Goal: Task Accomplishment & Management: Manage account settings

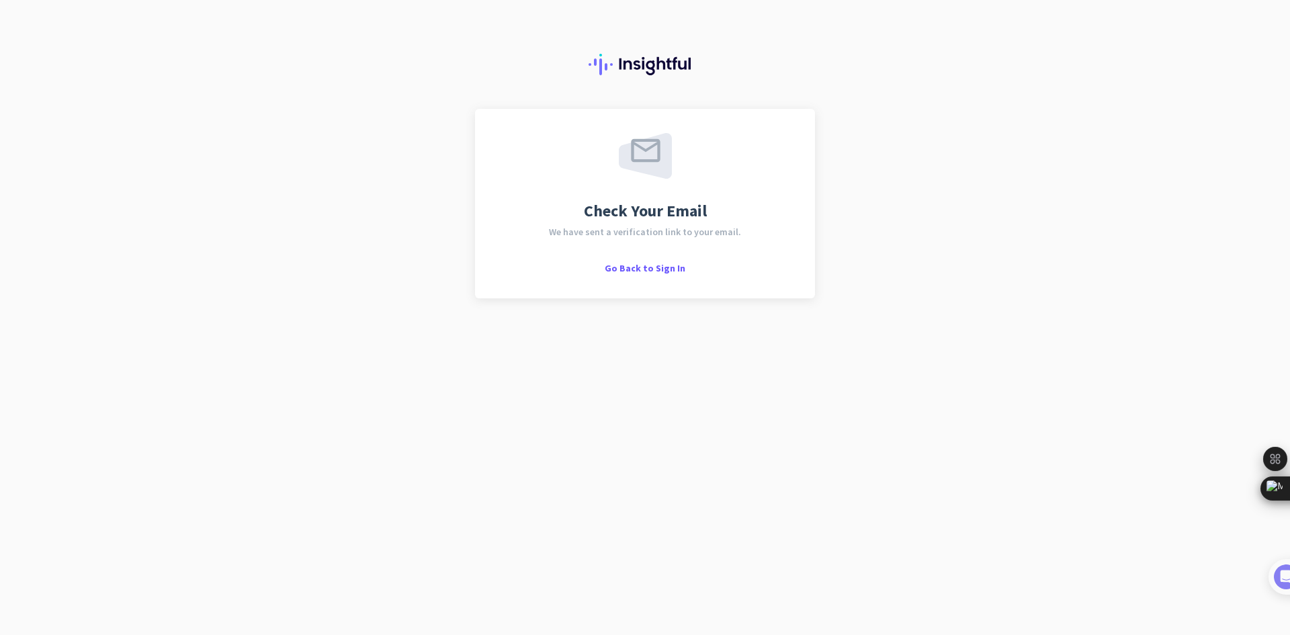
drag, startPoint x: 576, startPoint y: 60, endPoint x: 667, endPoint y: 52, distance: 91.7
click at [667, 52] on div at bounding box center [645, 54] width 1290 height 109
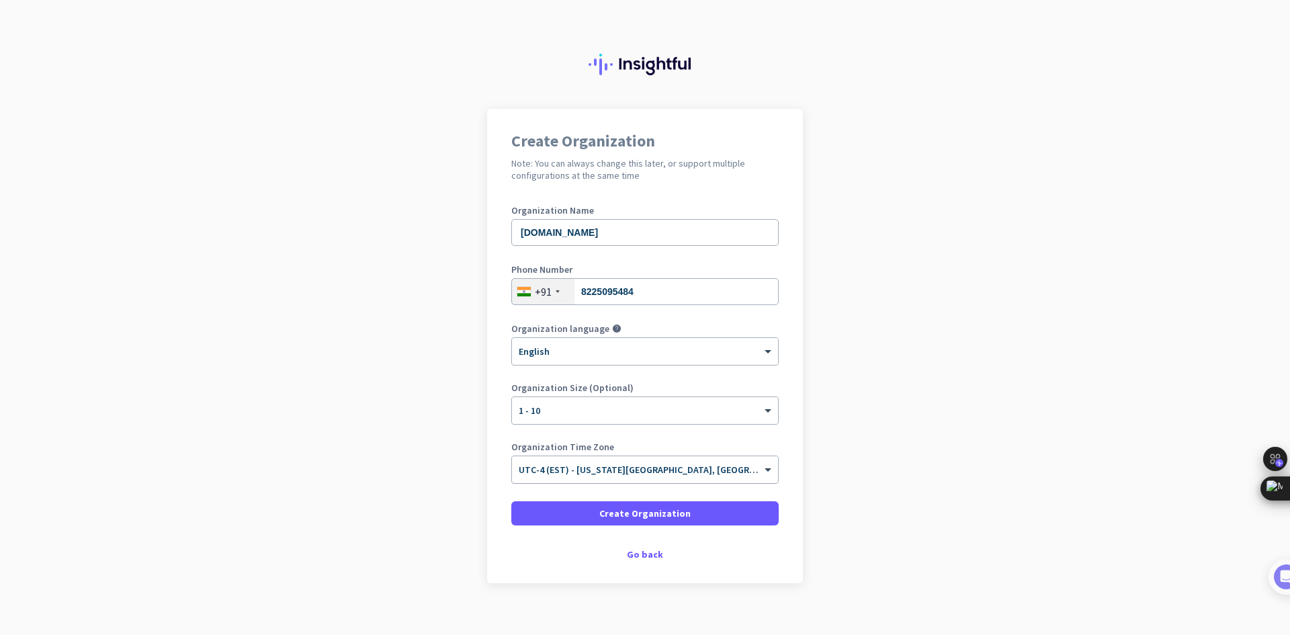
click at [659, 478] on div "× UTC-4 (EST) - [US_STATE][GEOGRAPHIC_DATA], [GEOGRAPHIC_DATA], [GEOGRAPHIC_DAT…" at bounding box center [645, 469] width 266 height 27
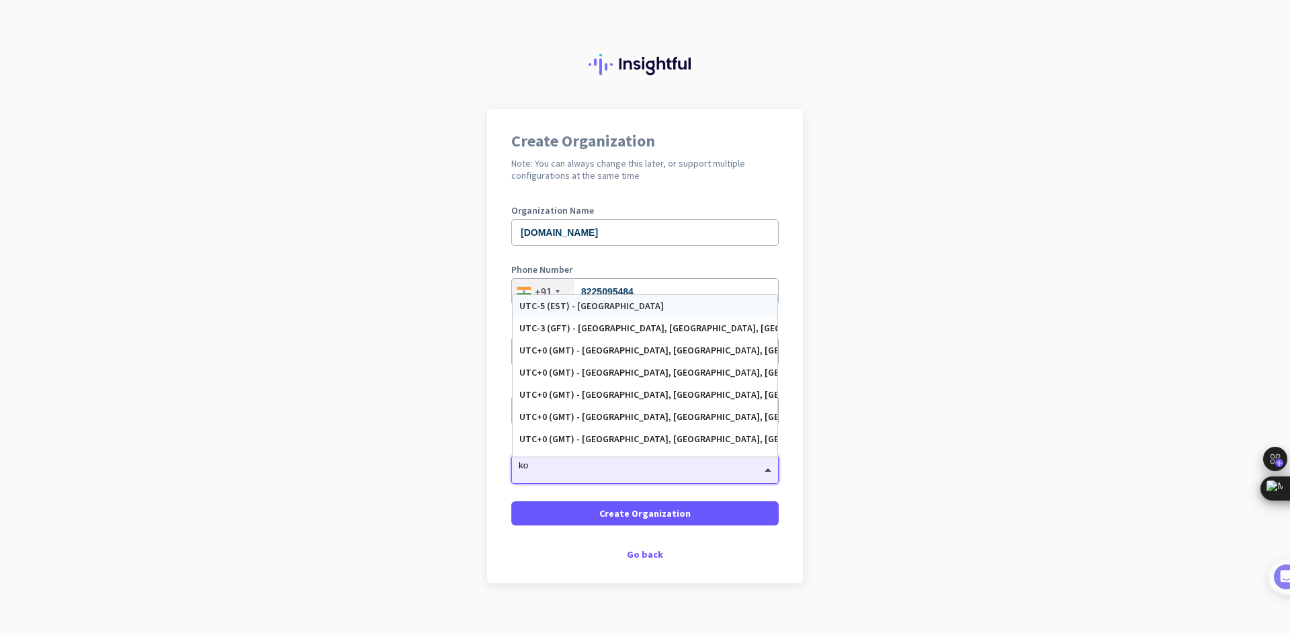
type input "k"
type input "I"
type input "i"
type input "d"
type input "a"
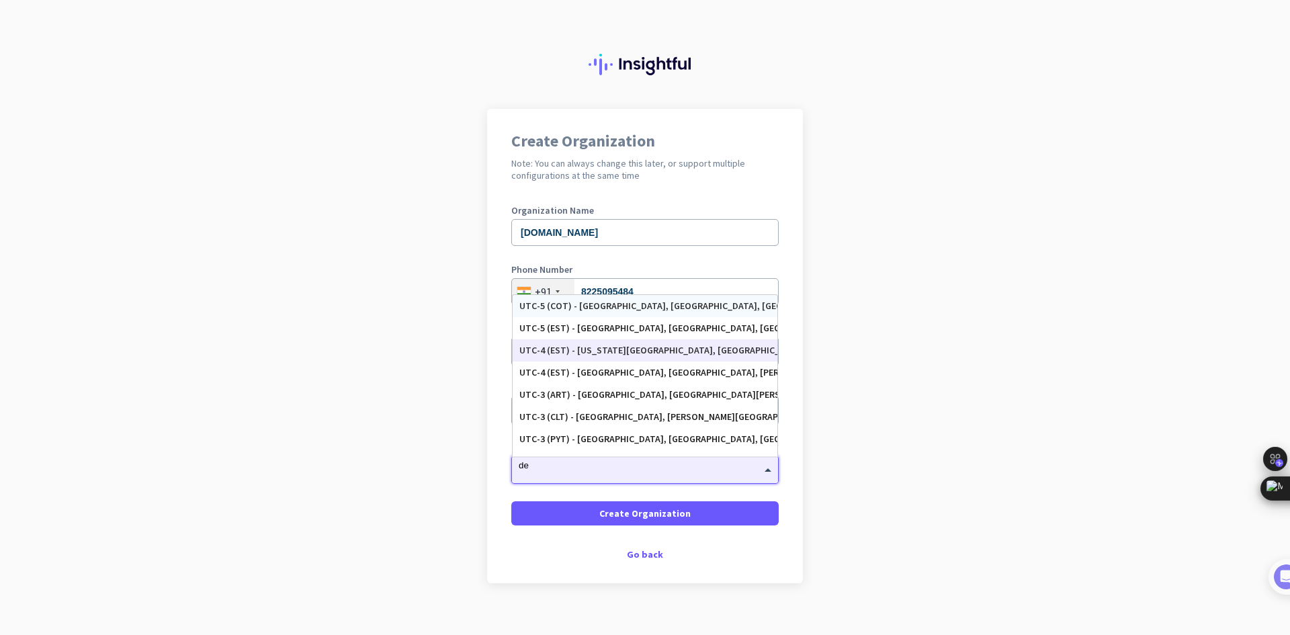
type input "d"
type input "mum"
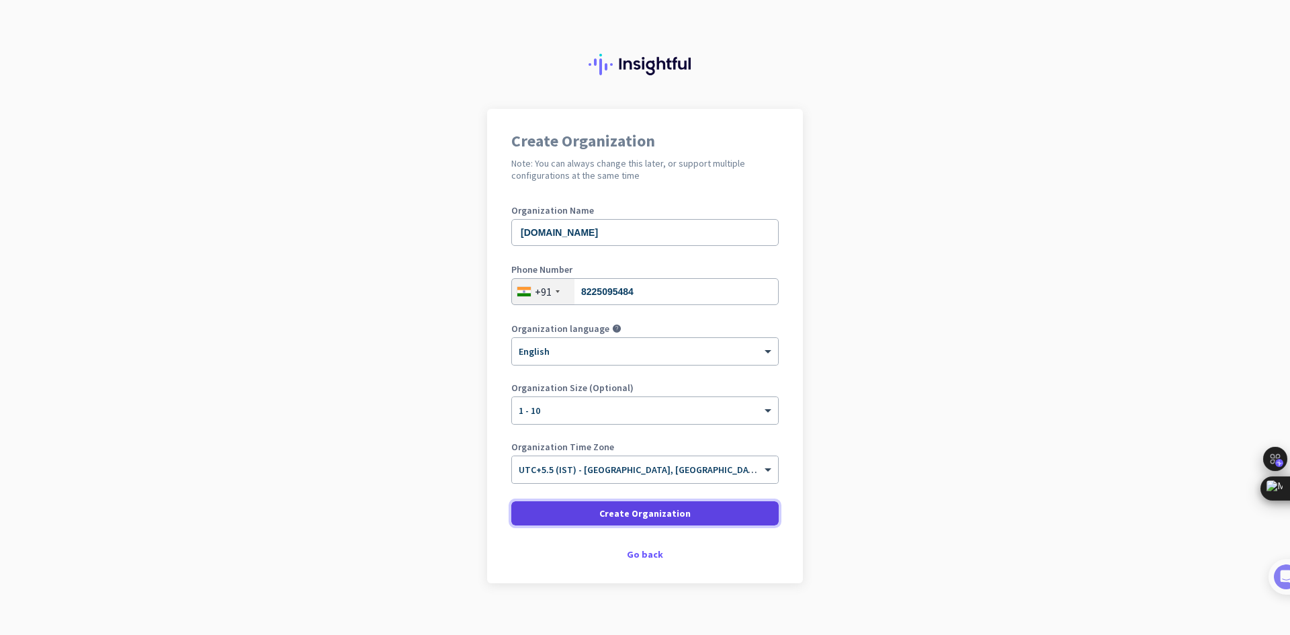
click at [718, 510] on span at bounding box center [644, 513] width 267 height 32
click at [722, 504] on span at bounding box center [644, 513] width 267 height 32
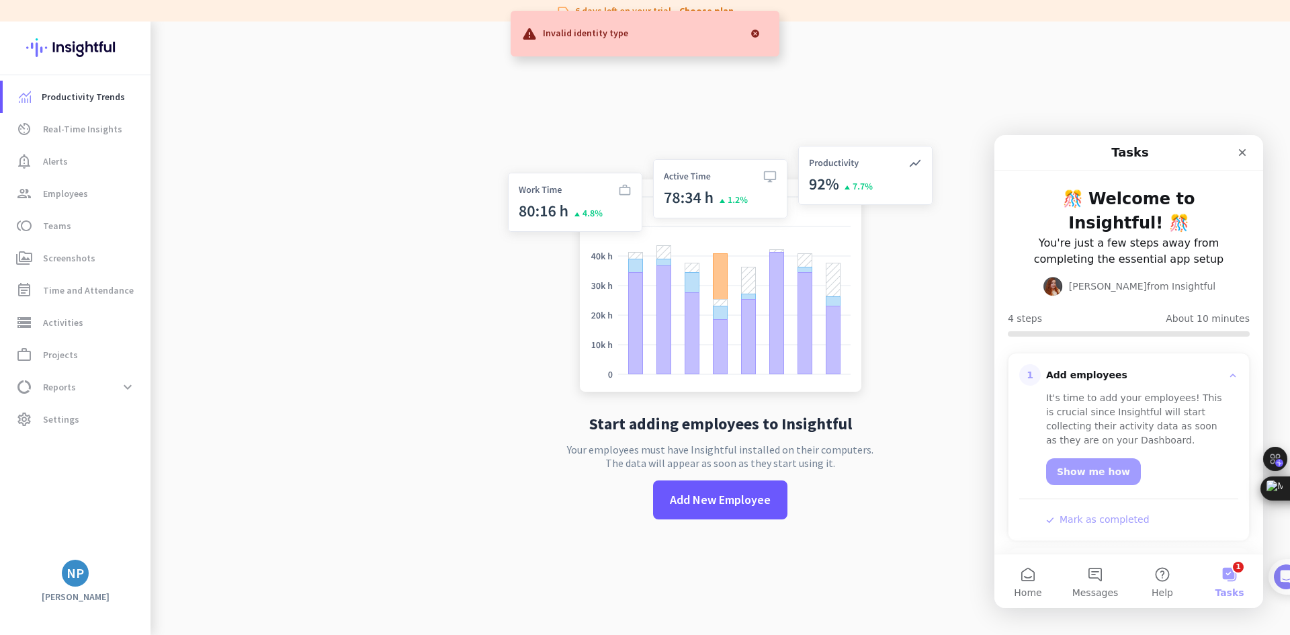
click at [756, 35] on div at bounding box center [755, 33] width 27 height 27
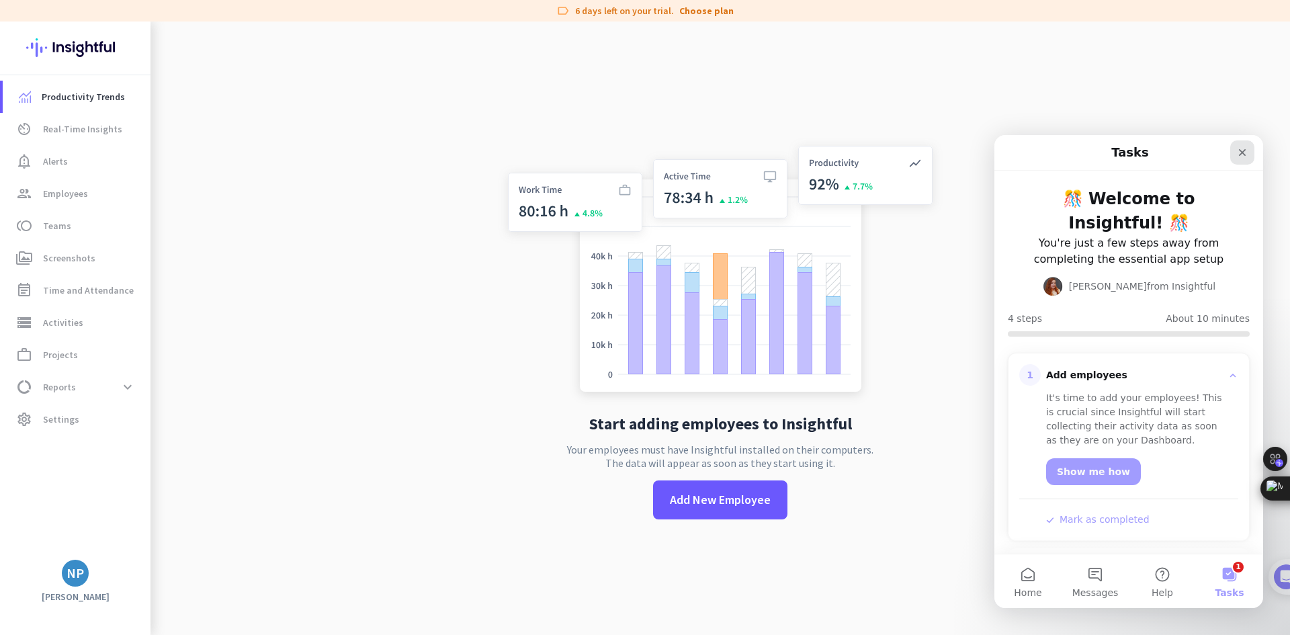
click at [1236, 163] on div "Close" at bounding box center [1242, 152] width 24 height 24
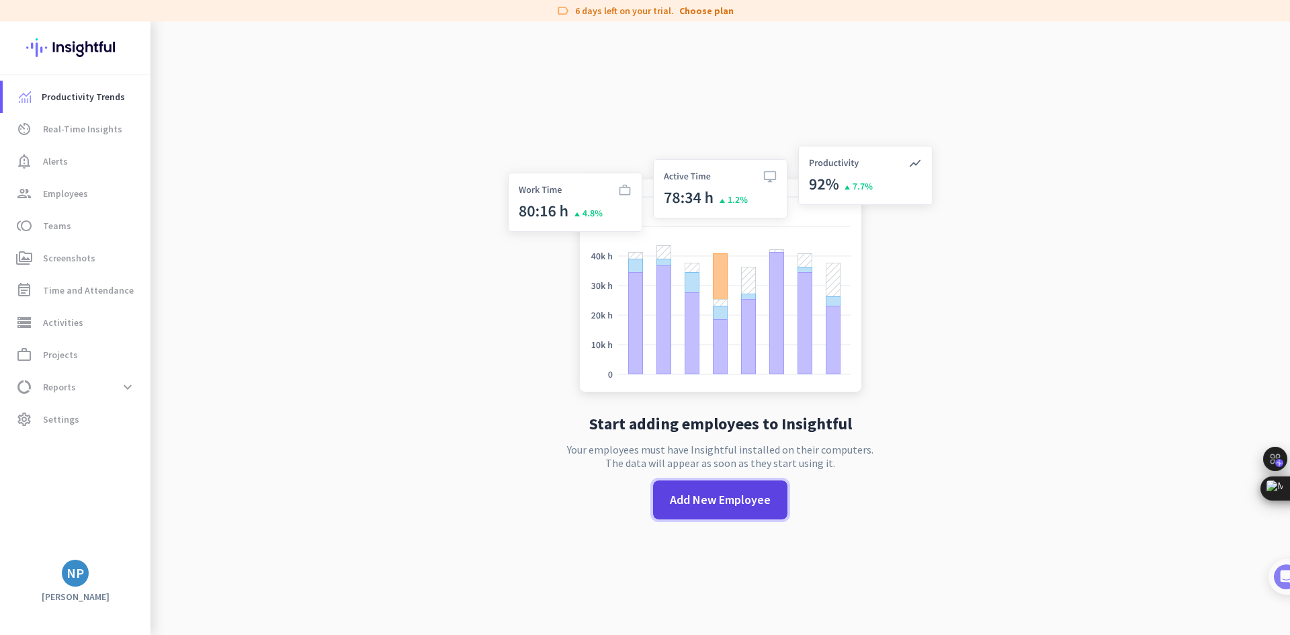
click at [722, 505] on span "Add New Employee" at bounding box center [720, 499] width 101 height 17
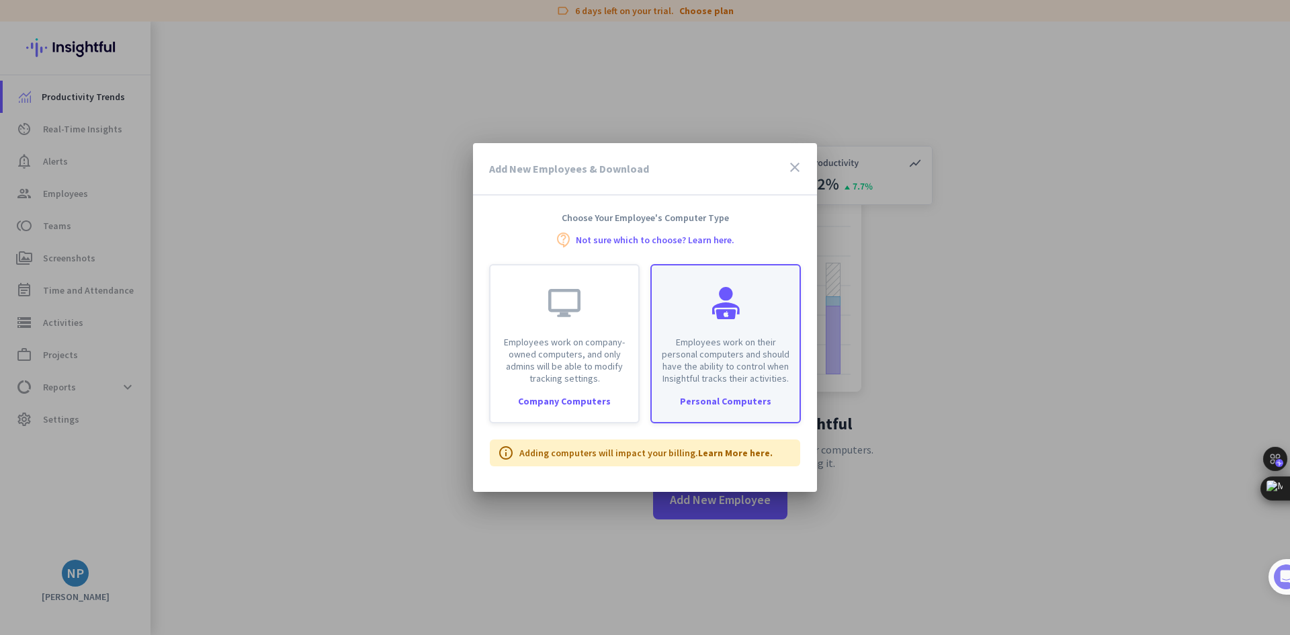
click at [685, 364] on p "Employees work on their personal computers and should have the ability to contr…" at bounding box center [726, 360] width 132 height 48
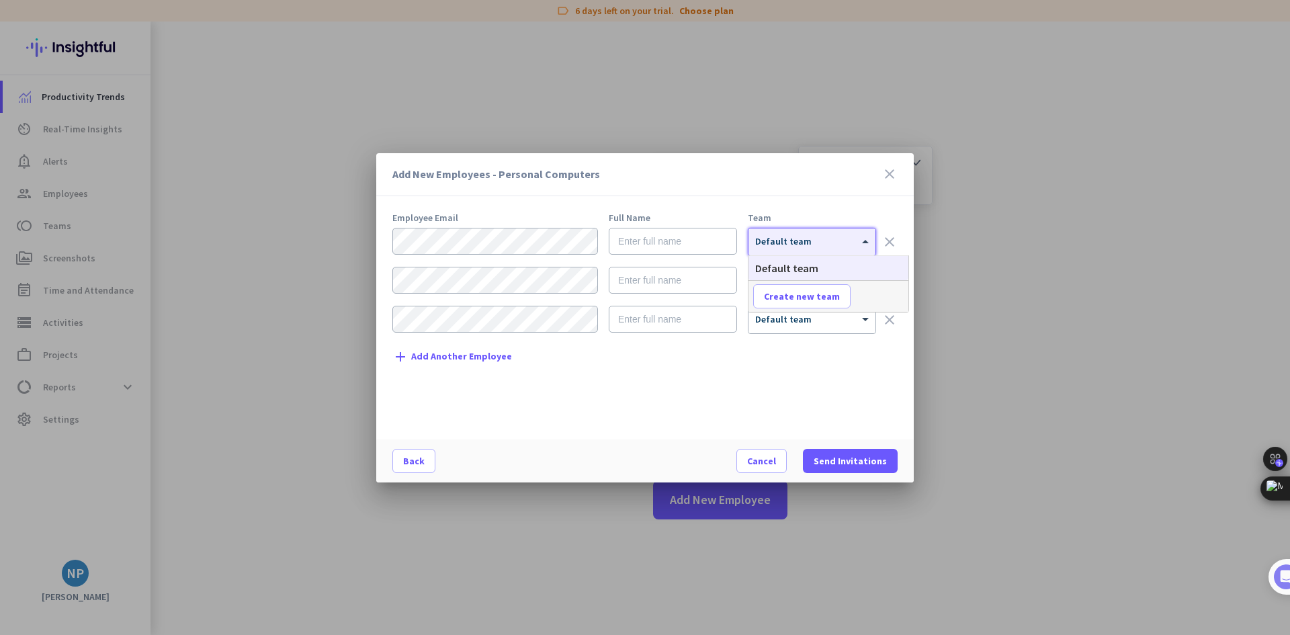
click at [780, 248] on div "× Default team" at bounding box center [812, 241] width 127 height 27
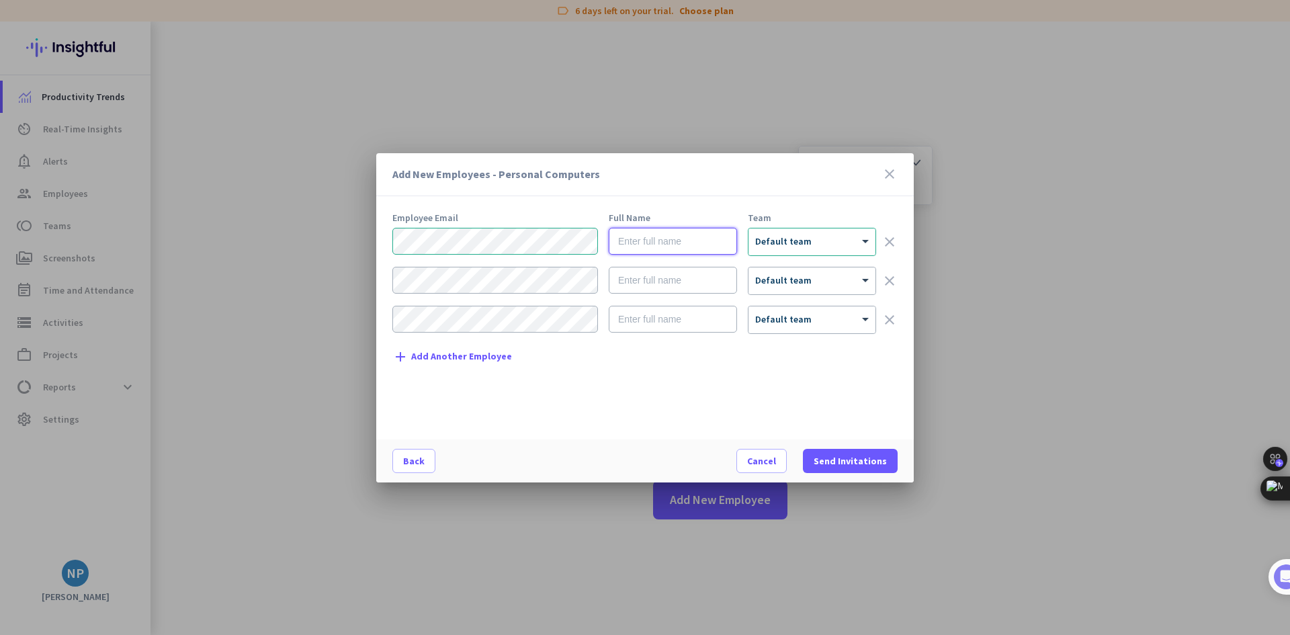
click at [685, 232] on input "text" at bounding box center [673, 241] width 128 height 27
type input "[PERSON_NAME]"
click at [849, 463] on span "Send Invitations" at bounding box center [850, 460] width 73 height 13
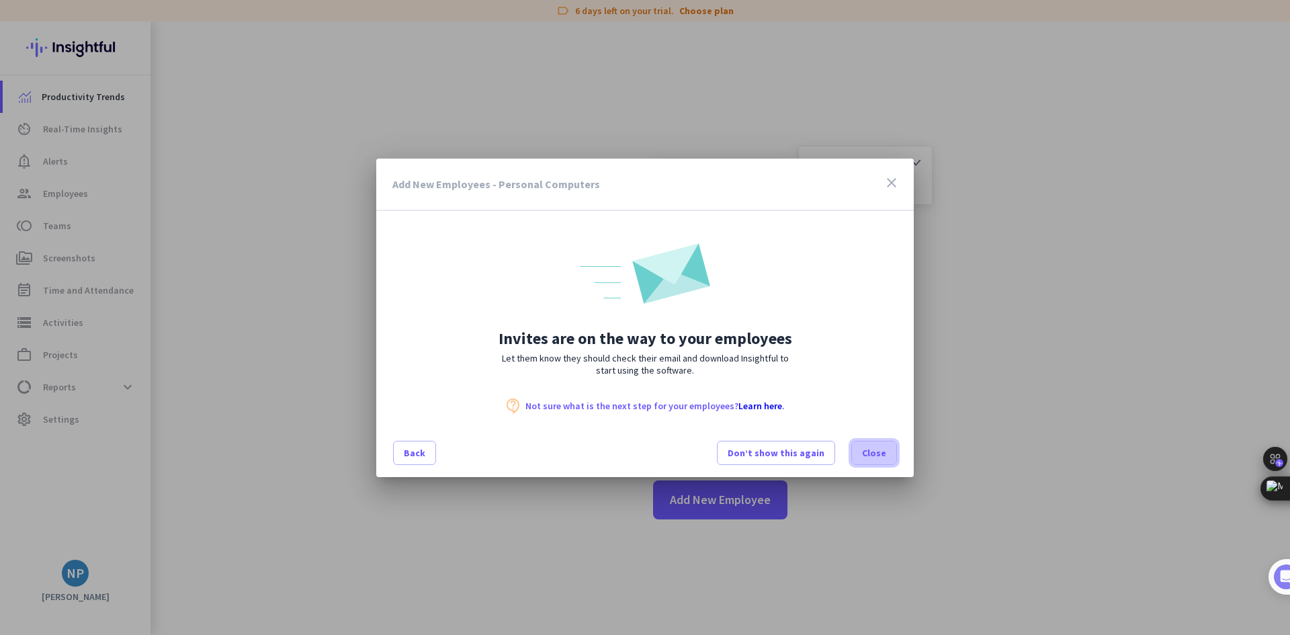
click at [865, 450] on span "Close" at bounding box center [874, 452] width 24 height 13
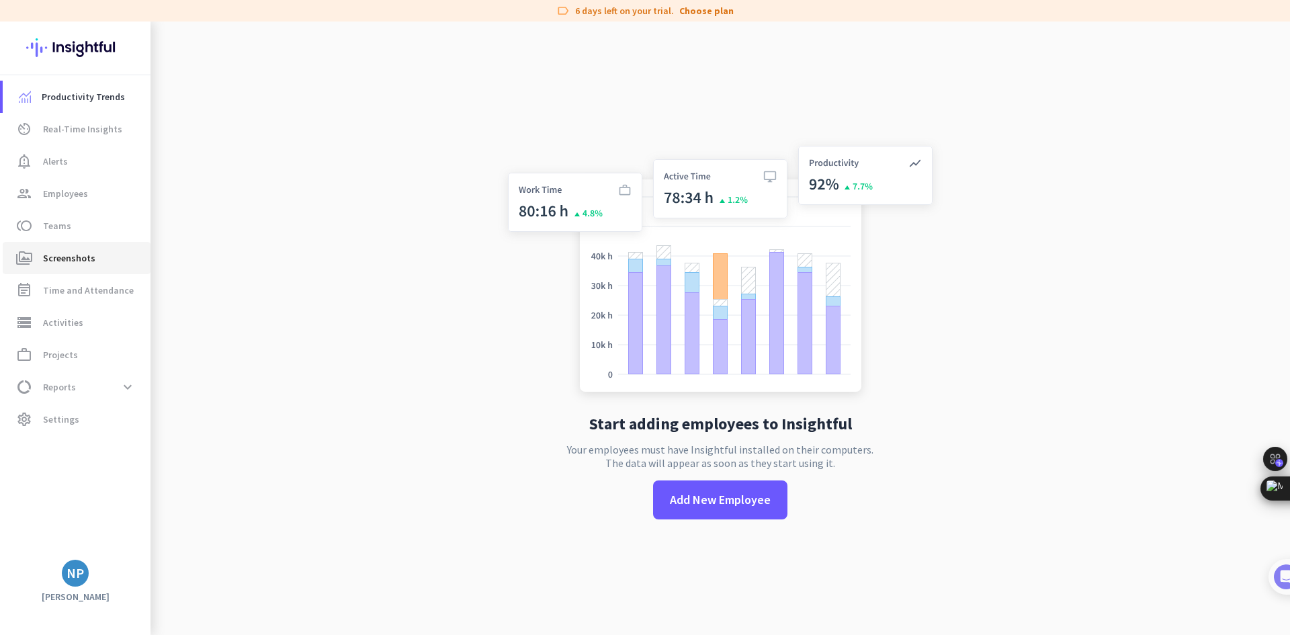
click at [137, 247] on link "perm_media Screenshots" at bounding box center [77, 258] width 148 height 32
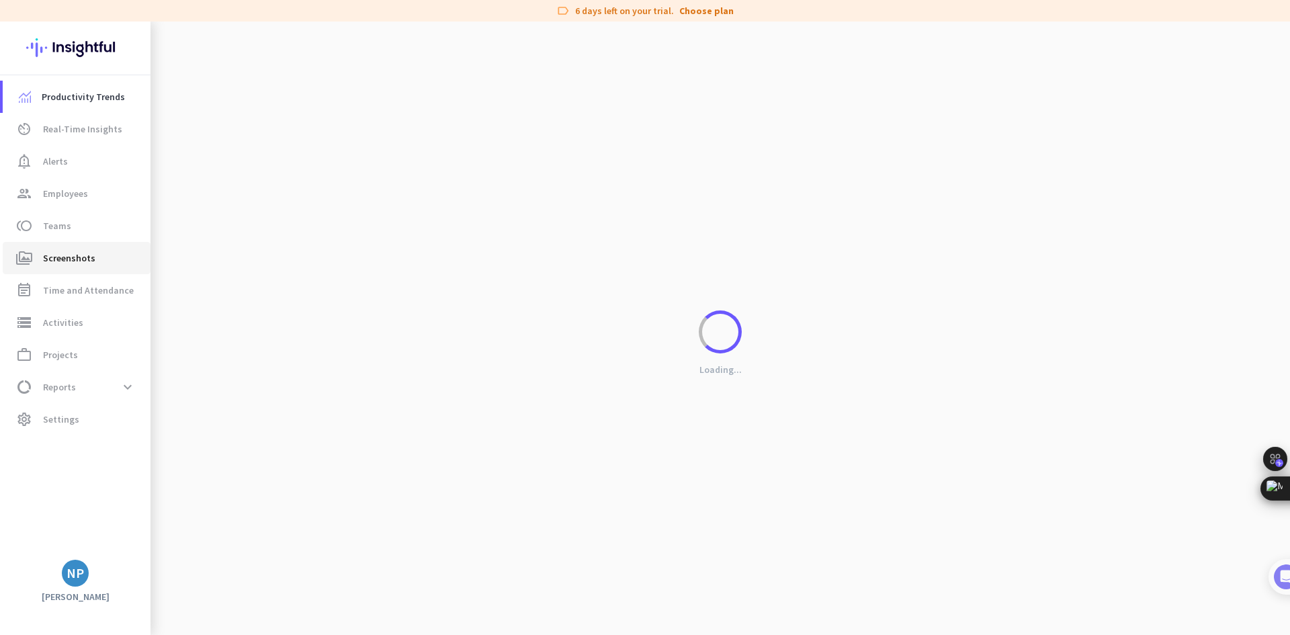
click at [100, 255] on span "perm_media Screenshots" at bounding box center [76, 258] width 126 height 16
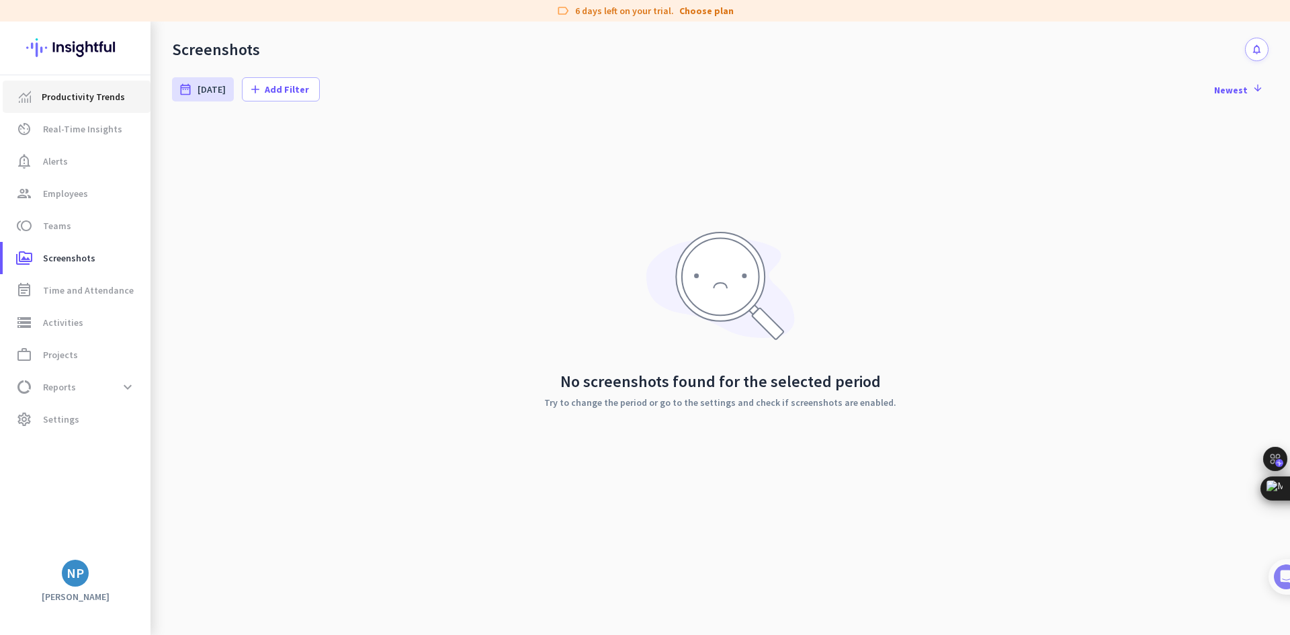
click at [81, 89] on span "Productivity Trends" at bounding box center [83, 97] width 83 height 16
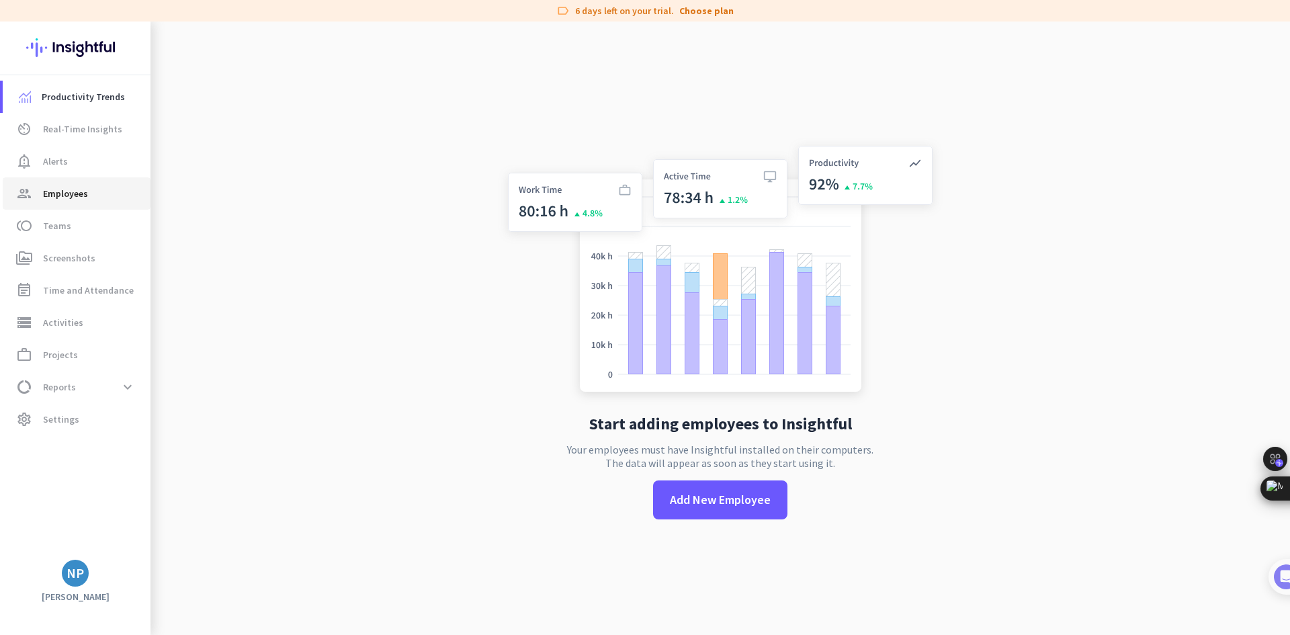
click at [95, 196] on span "group Employees" at bounding box center [76, 193] width 126 height 16
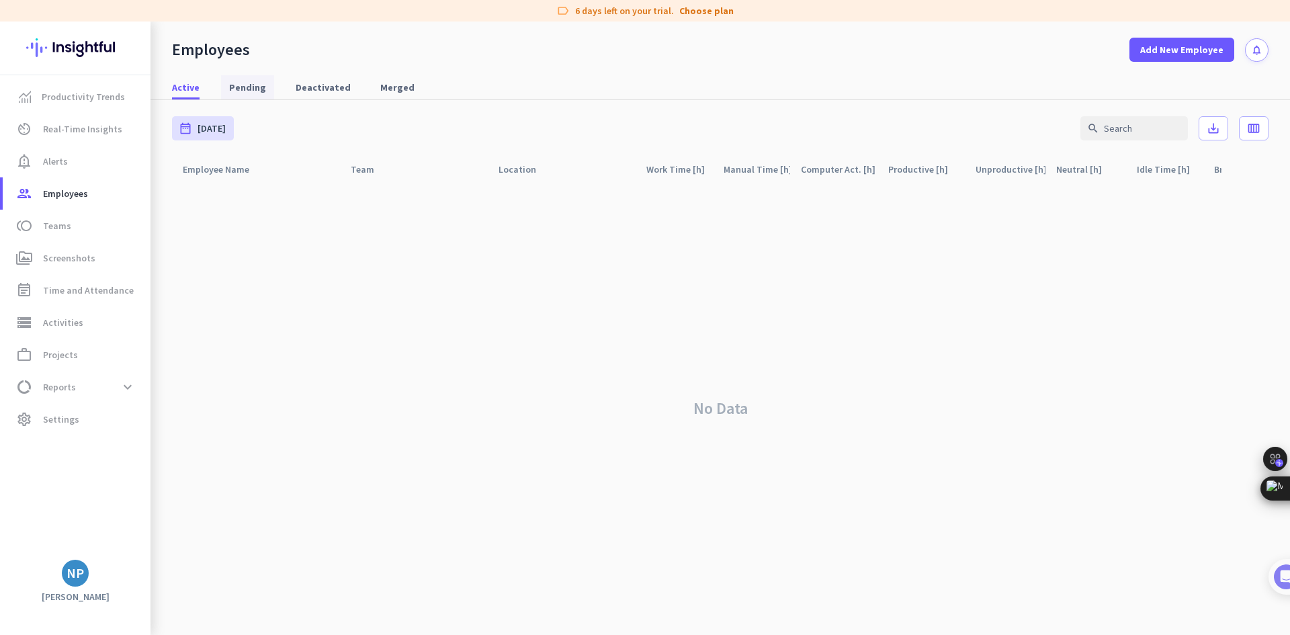
click at [229, 91] on span "Pending" at bounding box center [247, 87] width 37 height 13
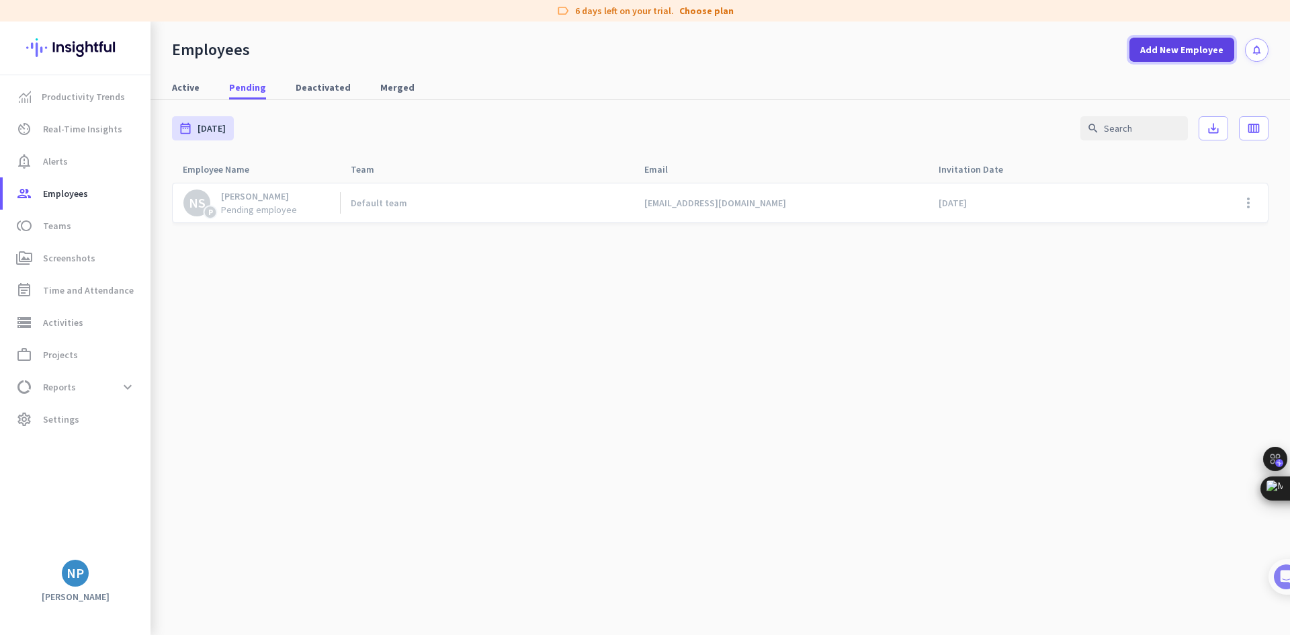
click at [1187, 54] on span "Add New Employee" at bounding box center [1181, 49] width 83 height 13
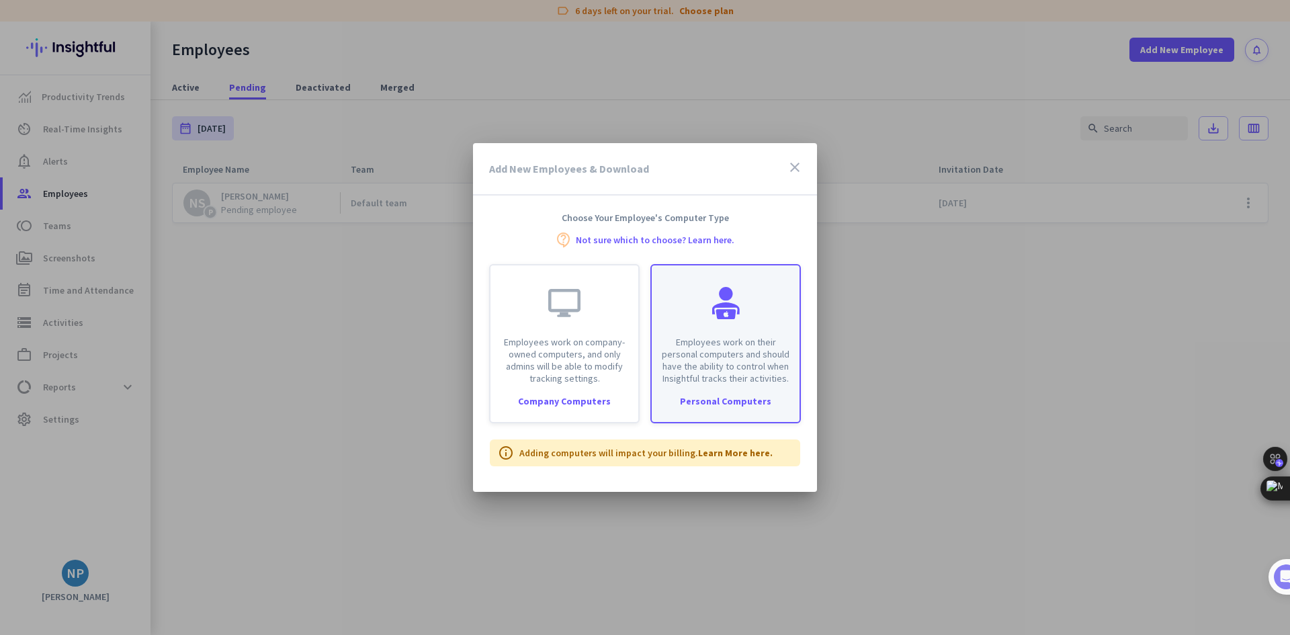
click at [678, 309] on div "Employees work on their personal computers and should have the ability to contr…" at bounding box center [726, 324] width 148 height 119
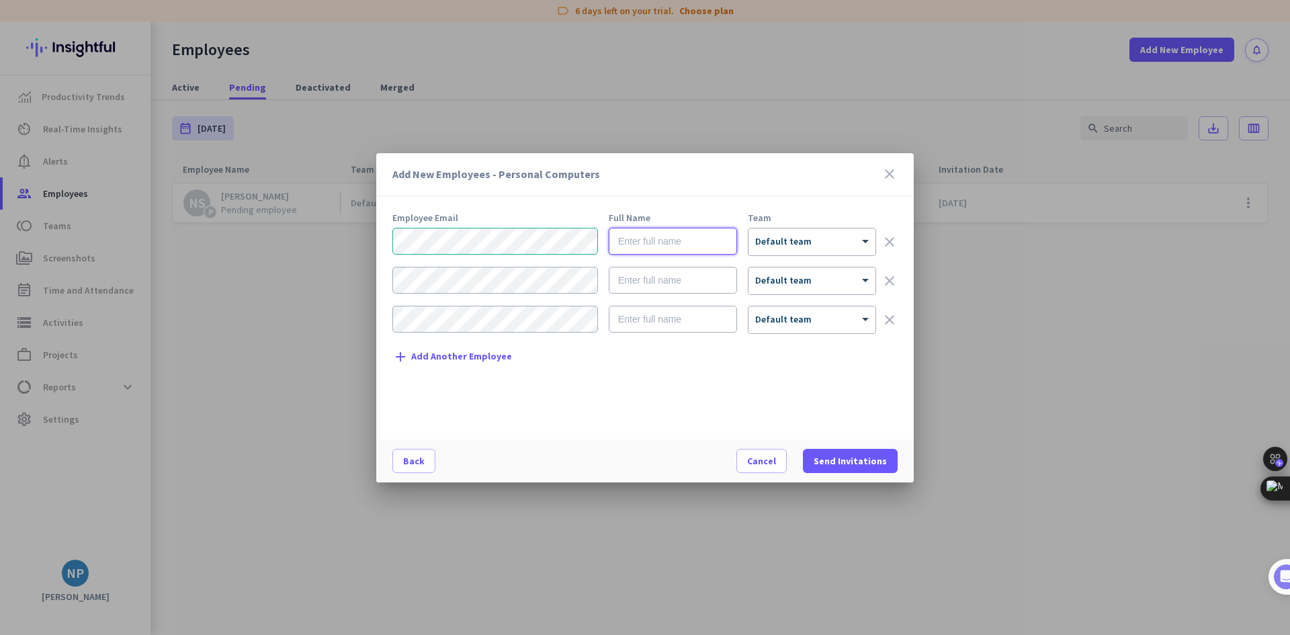
click at [649, 234] on input "text" at bounding box center [673, 241] width 128 height 27
type input "[PERSON_NAME]"
click at [851, 465] on span "Send Invitations" at bounding box center [850, 460] width 73 height 13
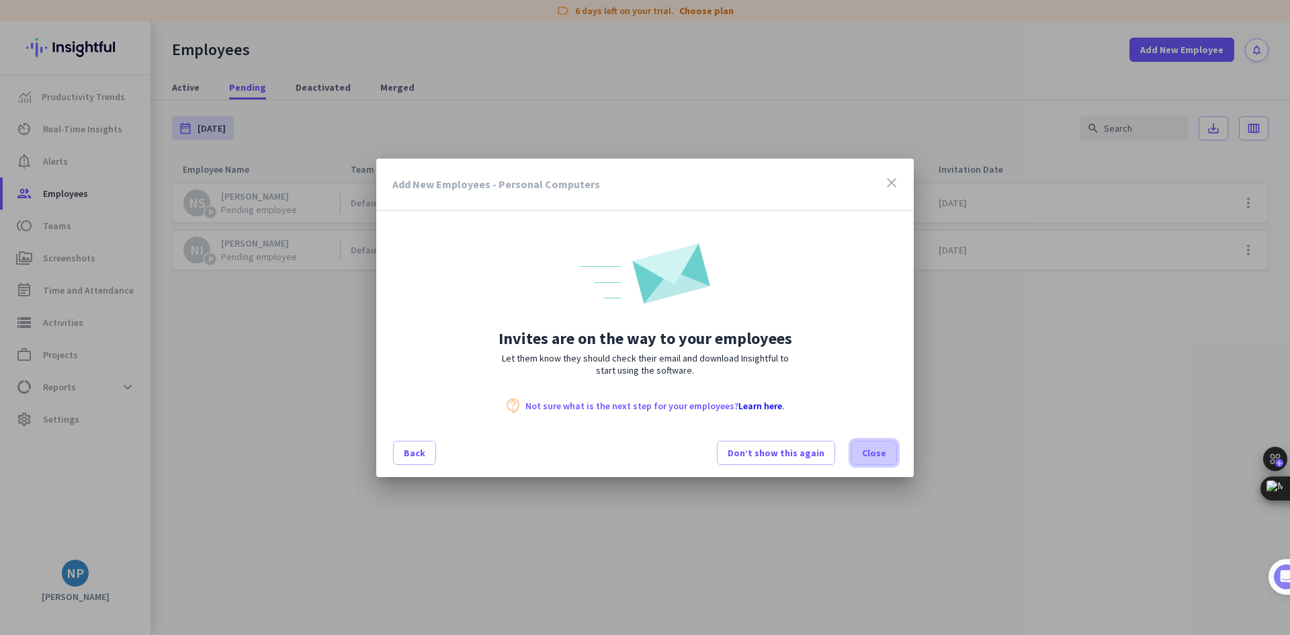
click at [859, 460] on span at bounding box center [874, 453] width 44 height 32
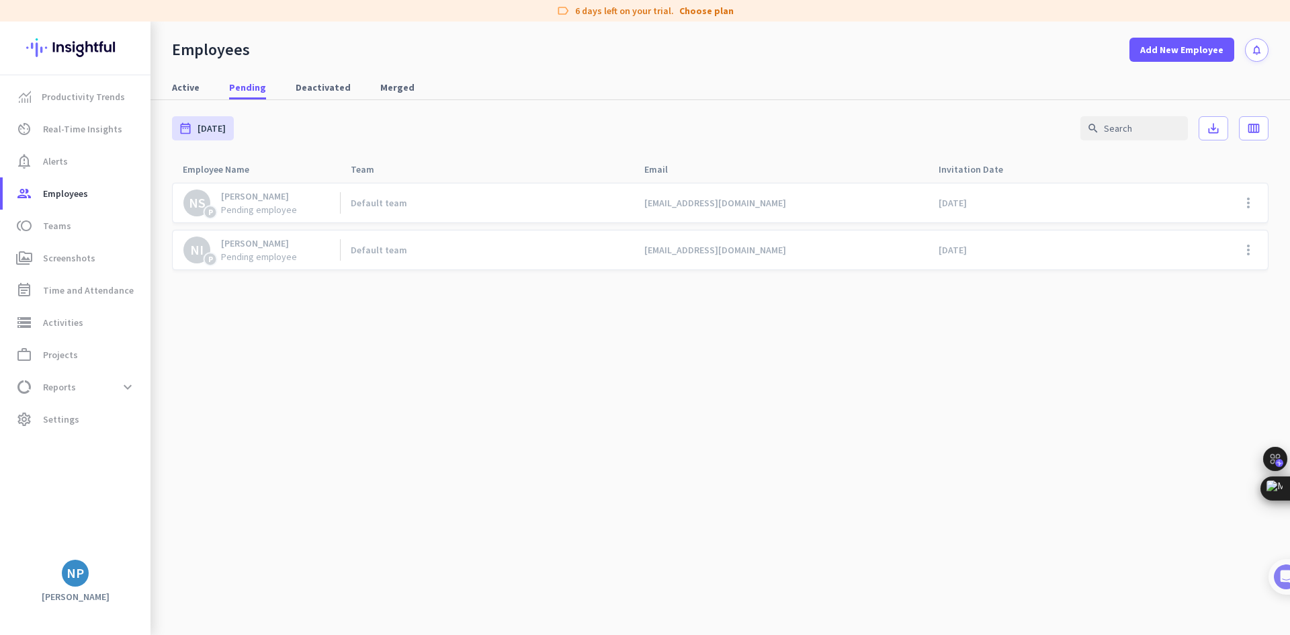
click at [207, 93] on div "Active Pending Deactivated Merged" at bounding box center [721, 87] width 1140 height 25
click at [197, 90] on span "Active" at bounding box center [186, 87] width 28 height 13
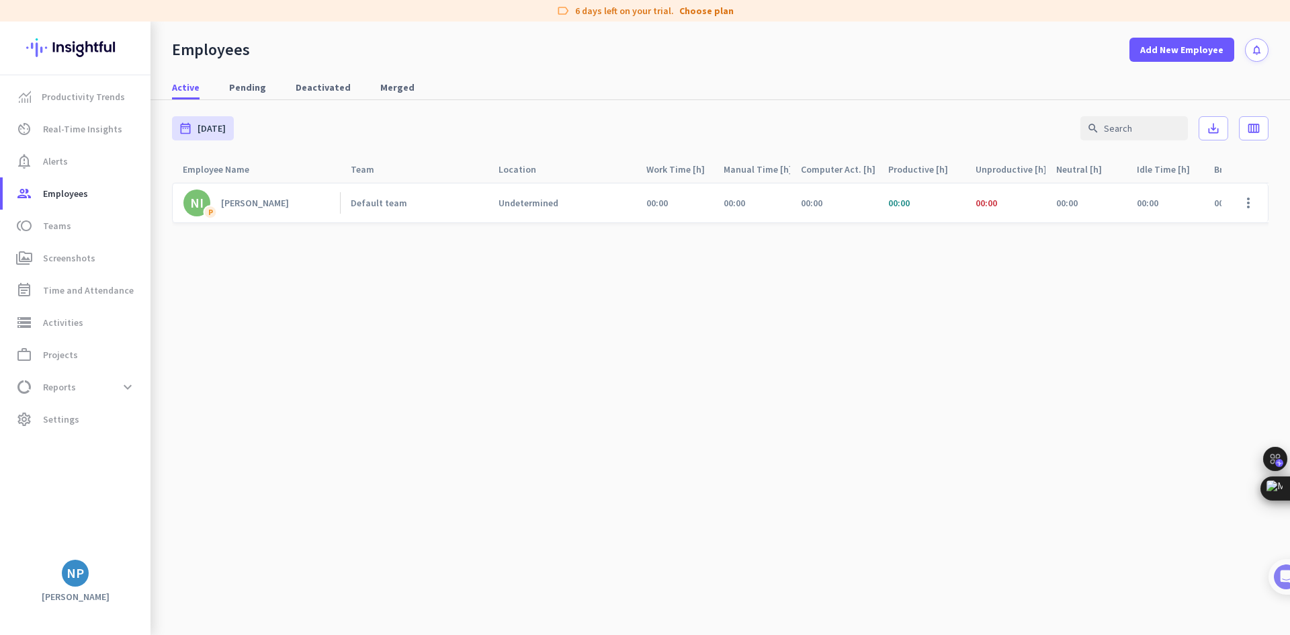
drag, startPoint x: 1117, startPoint y: 204, endPoint x: 919, endPoint y: 208, distance: 198.3
click at [919, 208] on div "NI P [PERSON_NAME] Default team Undetermined 00:00 00:00 00:00 00:00 00:00 00:0…" at bounding box center [850, 203] width 1357 height 40
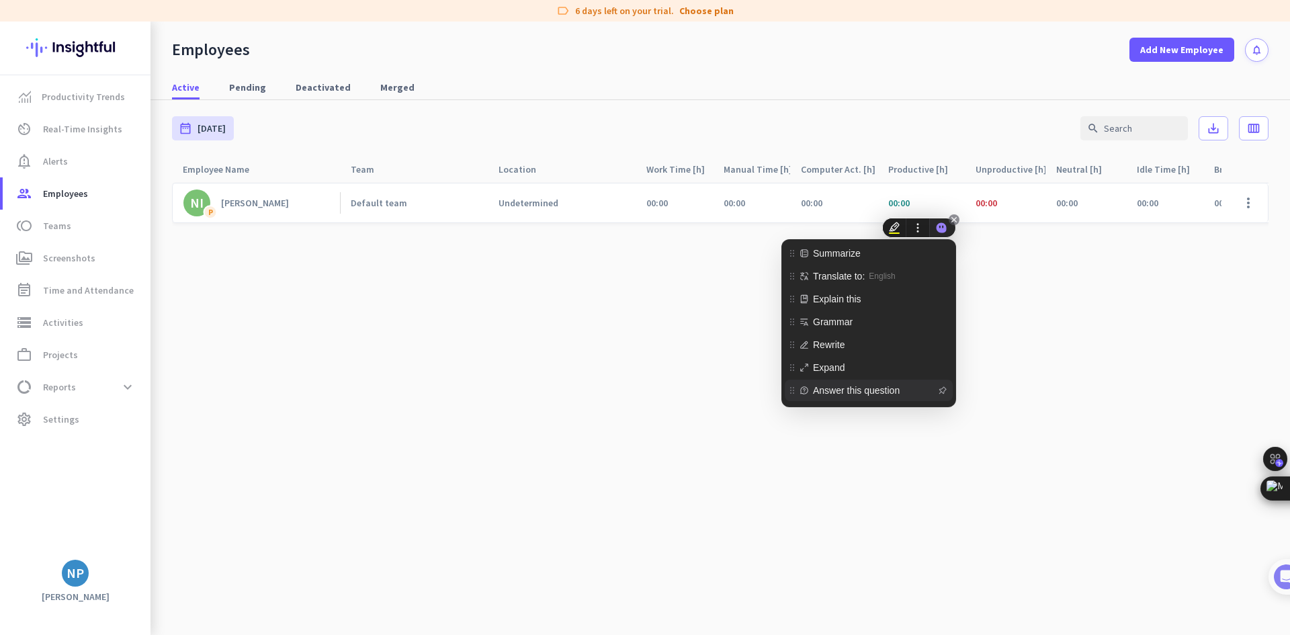
click at [817, 384] on span "Answer this question" at bounding box center [874, 390] width 122 height 15
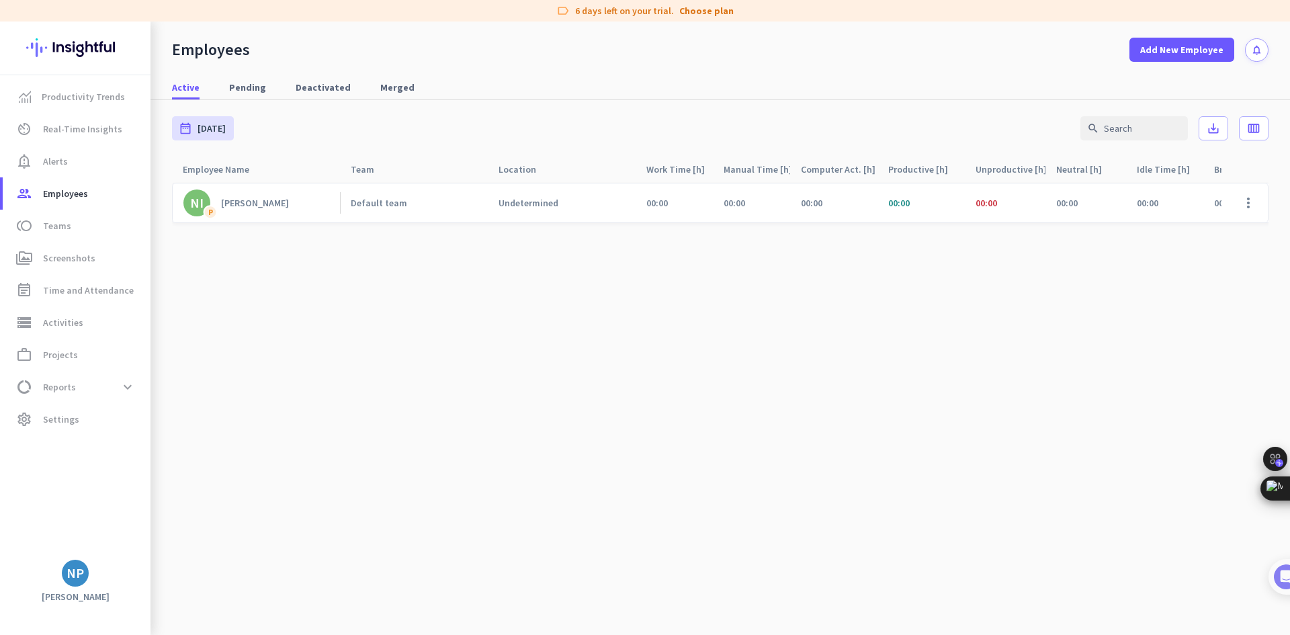
drag, startPoint x: 761, startPoint y: 624, endPoint x: 814, endPoint y: 622, distance: 52.4
click at [814, 622] on cdk-virtual-scroll-viewport "NI P [PERSON_NAME] Default team Undetermined 00:00 00:00 00:00 00:00 00:00 00:0…" at bounding box center [720, 408] width 1097 height 453
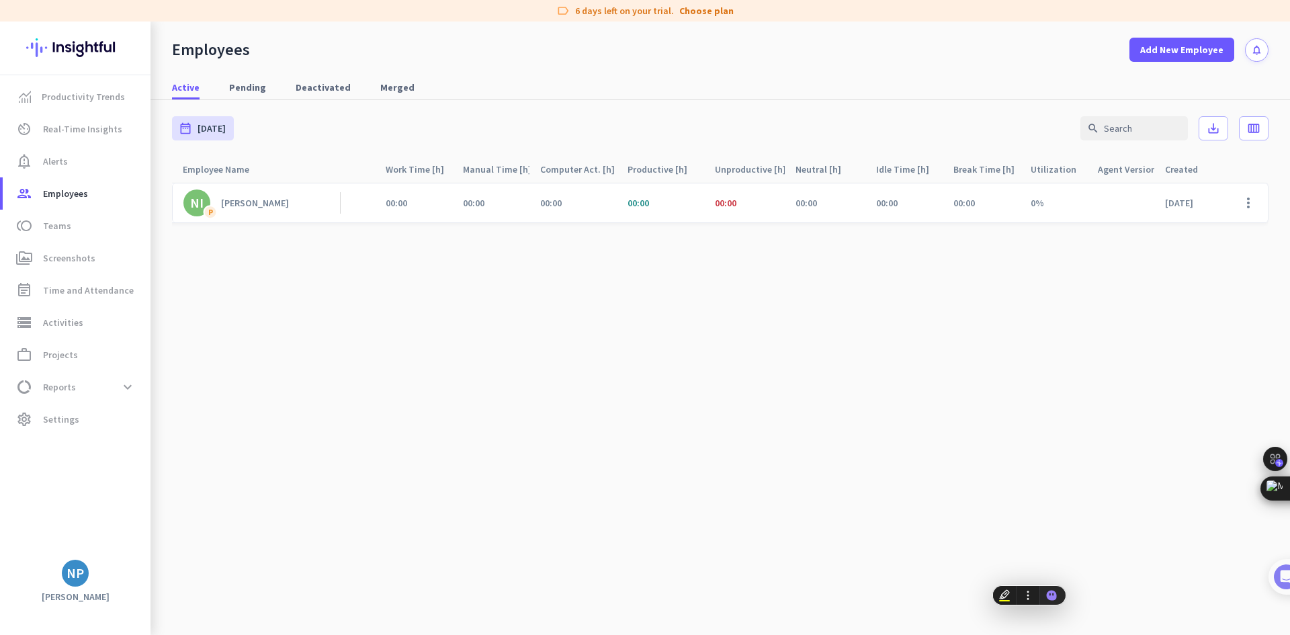
click at [1129, 346] on cdk-virtual-scroll-viewport "NI P [PERSON_NAME] Default team Undetermined 00:00 00:00 00:00 00:00 00:00 00:0…" at bounding box center [720, 408] width 1097 height 453
click at [130, 409] on link "settings Settings" at bounding box center [77, 419] width 148 height 32
click at [118, 429] on link "settings Settings" at bounding box center [77, 419] width 148 height 32
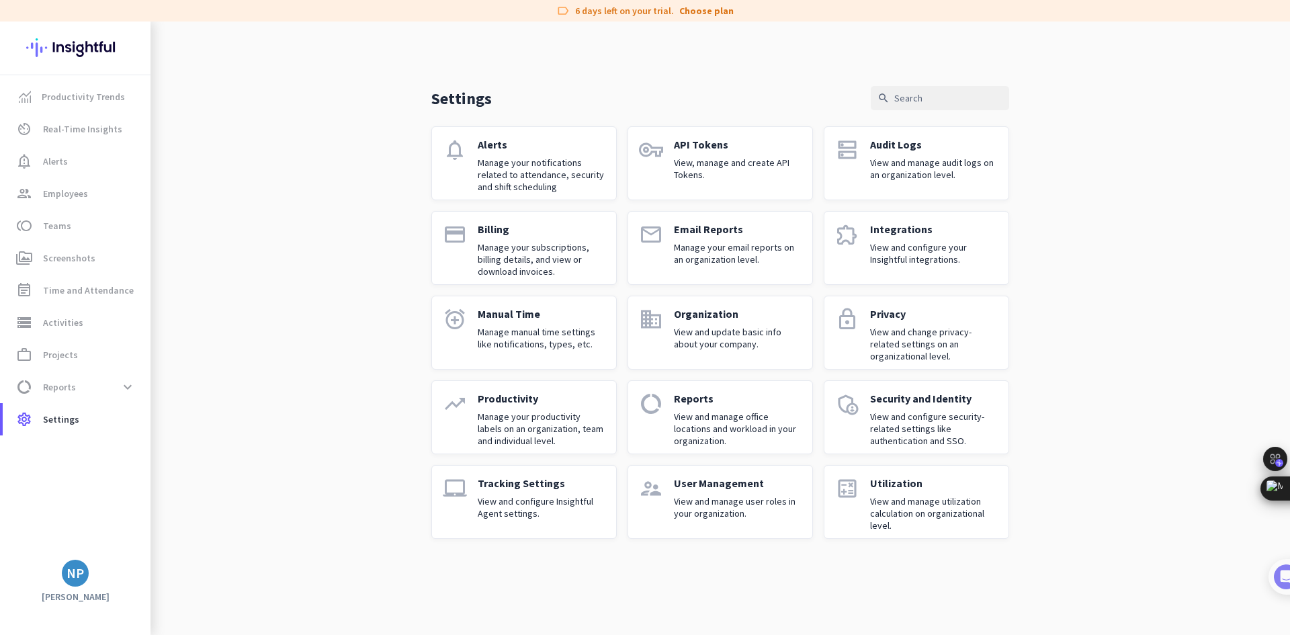
click at [524, 304] on link "alarm_add Manual Time Manage manual time settings like notifications, types, et…" at bounding box center [523, 333] width 185 height 74
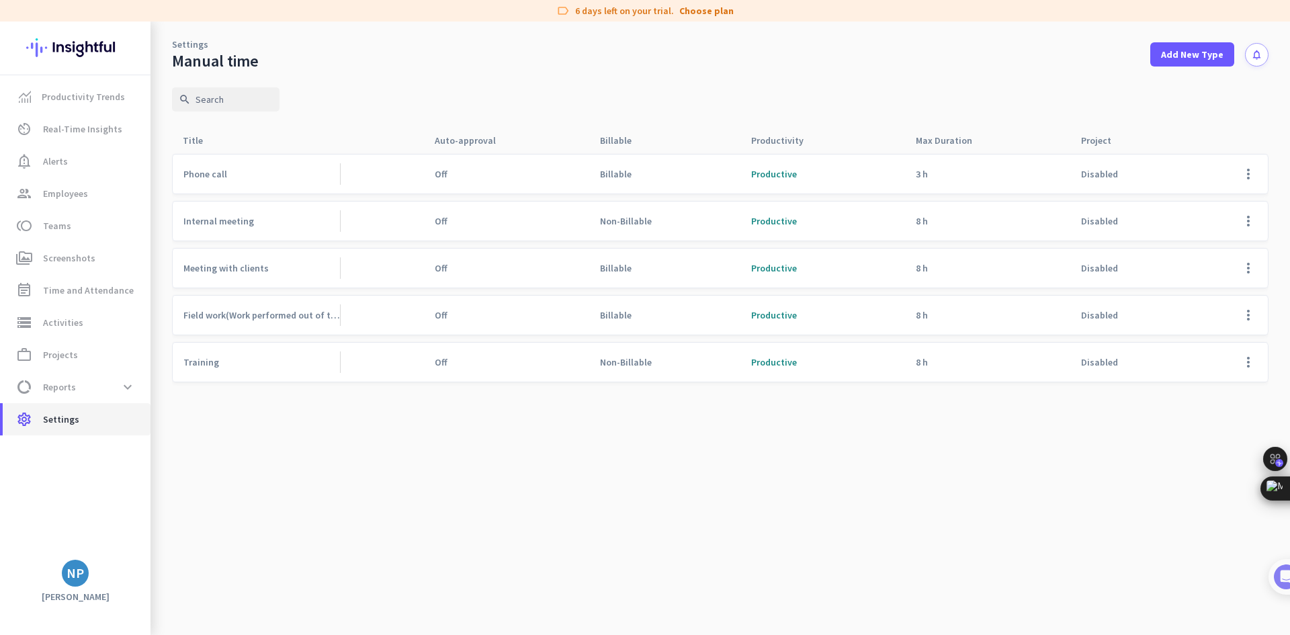
click at [83, 427] on link "settings Settings" at bounding box center [77, 419] width 148 height 32
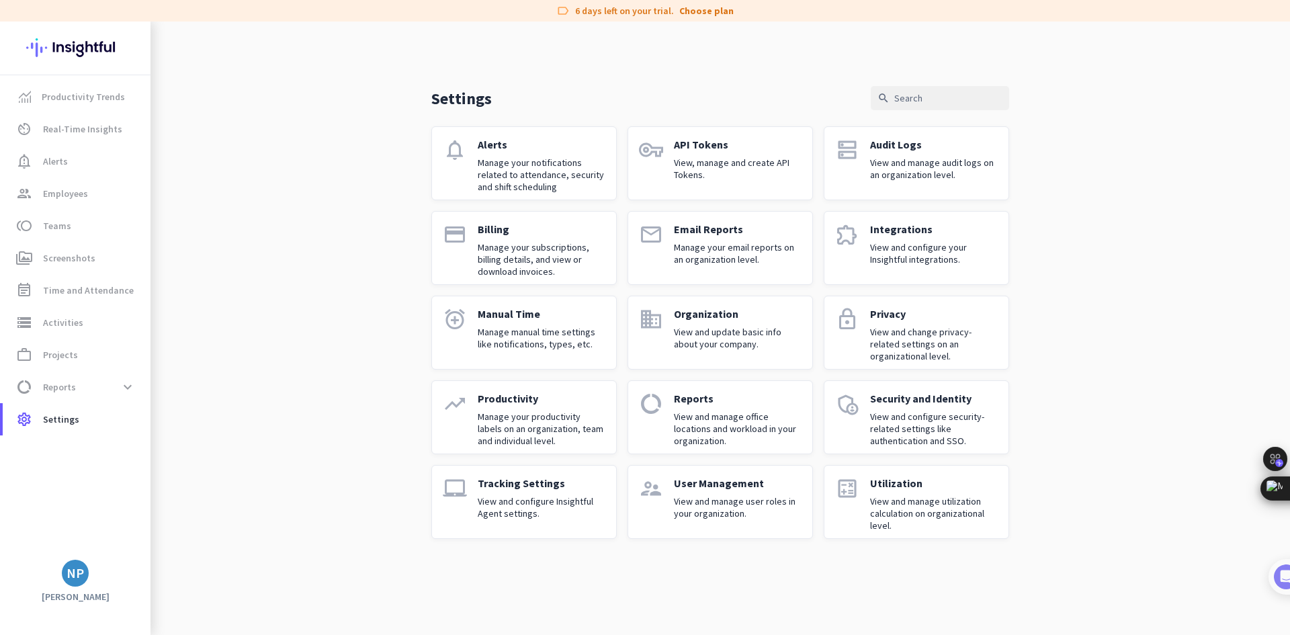
click at [728, 337] on p "View and update basic info about your company." at bounding box center [738, 338] width 128 height 24
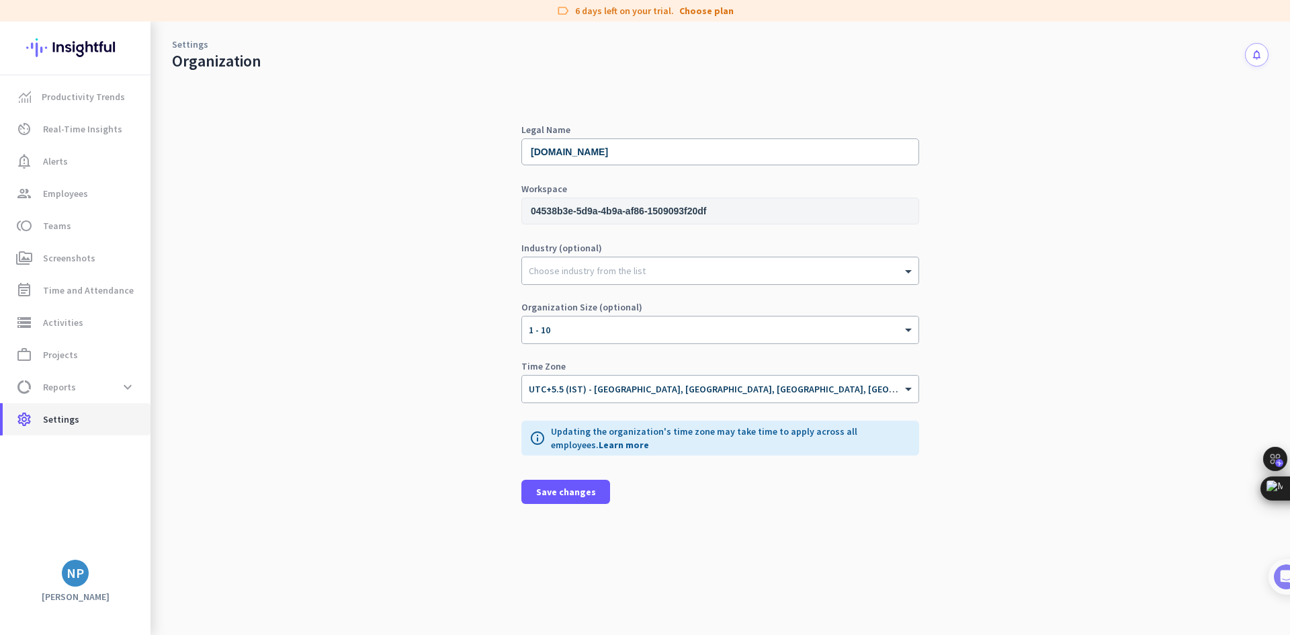
click at [84, 421] on span "settings Settings" at bounding box center [76, 419] width 126 height 16
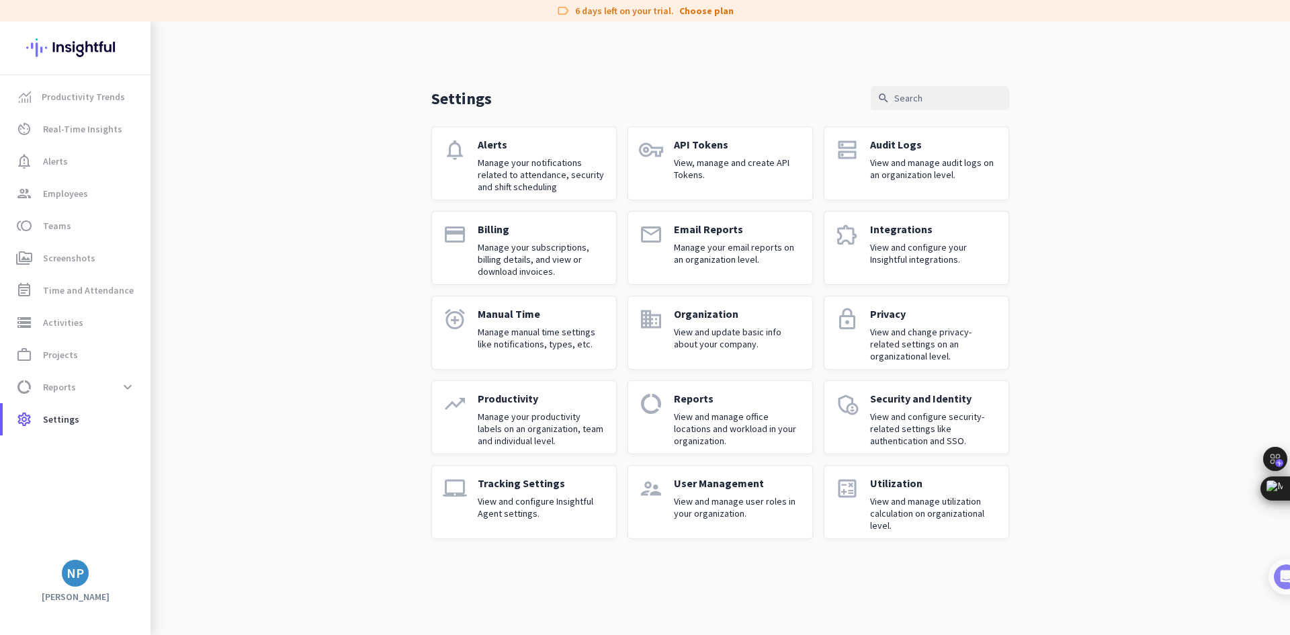
click at [509, 506] on p "View and configure Insightful Agent settings." at bounding box center [542, 507] width 128 height 24
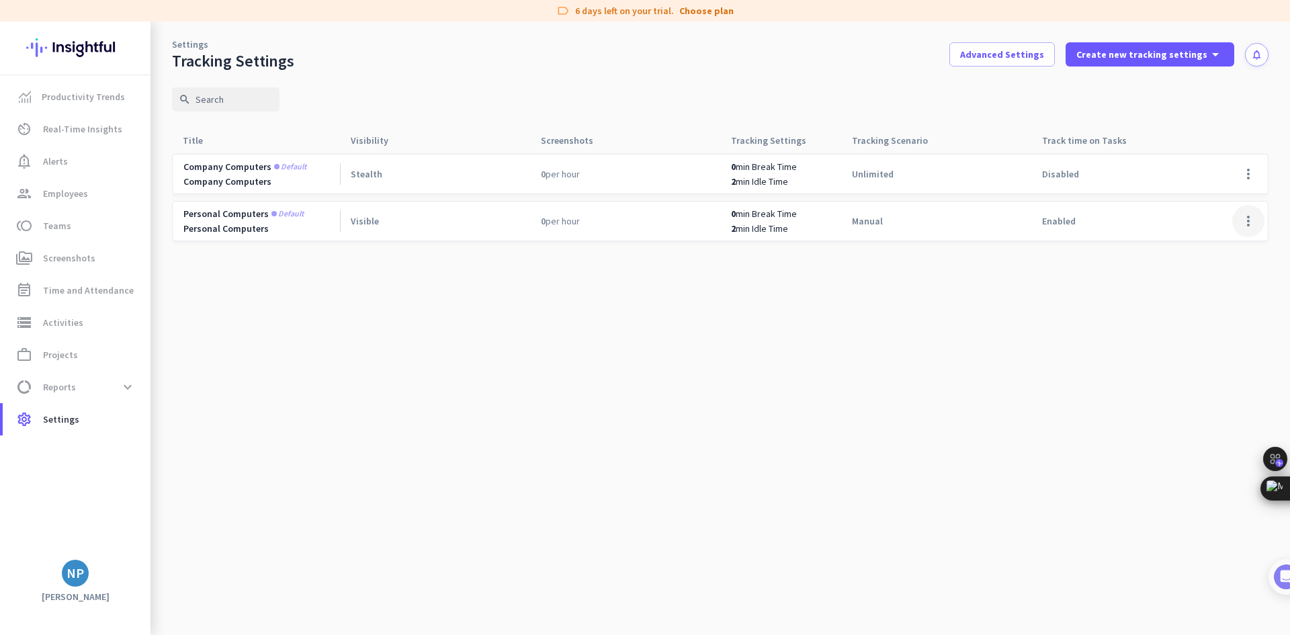
click at [1248, 228] on span at bounding box center [1248, 221] width 32 height 32
click at [1229, 259] on div "Edit" at bounding box center [1222, 249] width 86 height 24
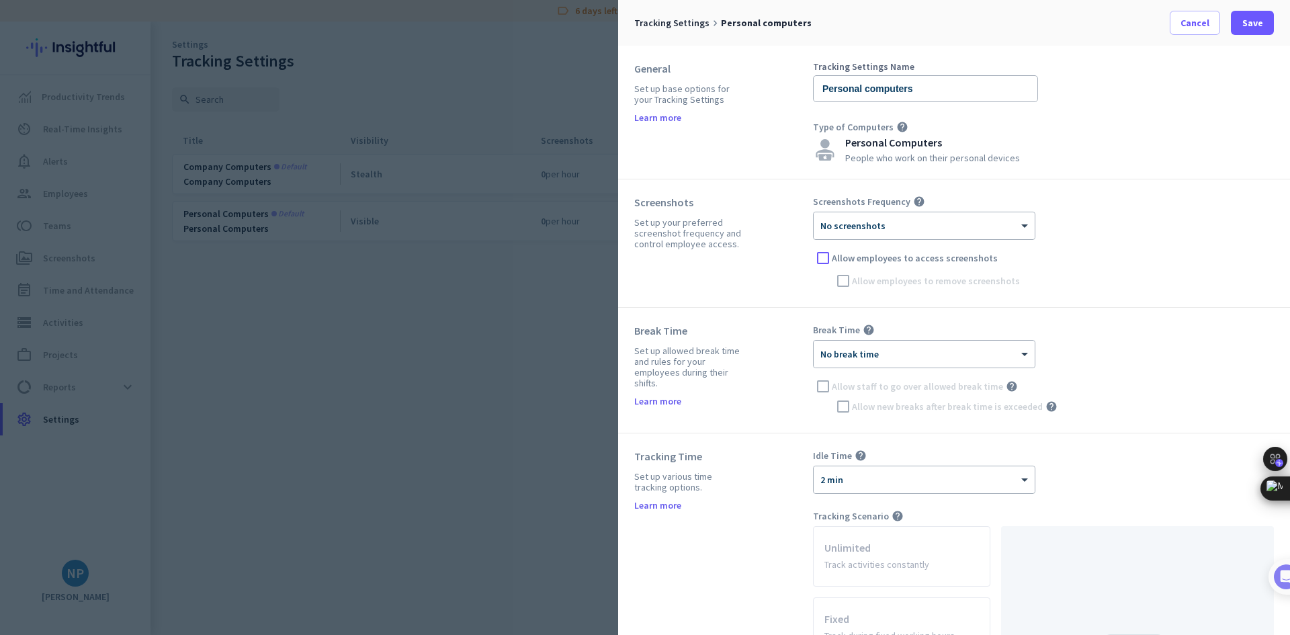
click at [972, 212] on ng-select "× No screenshots" at bounding box center [924, 226] width 222 height 28
click at [969, 229] on div "× No screenshots" at bounding box center [916, 225] width 204 height 11
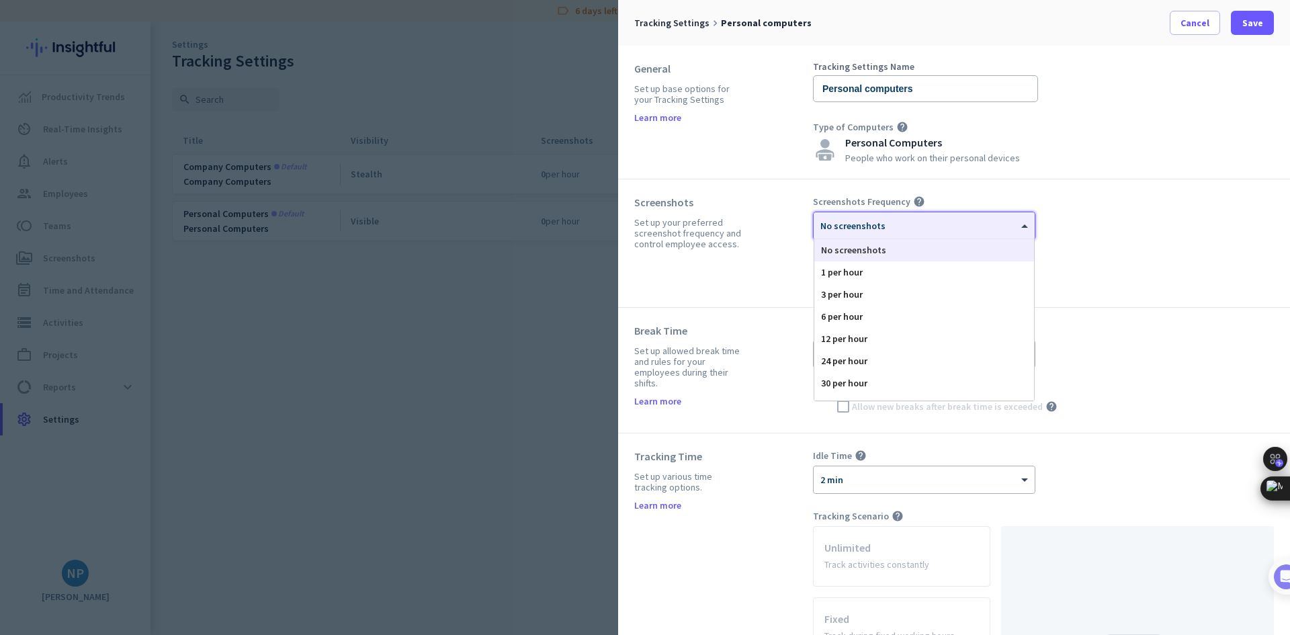
click at [968, 229] on div "× No screenshots" at bounding box center [916, 225] width 204 height 11
click at [972, 357] on div "24 per hour" at bounding box center [924, 361] width 220 height 22
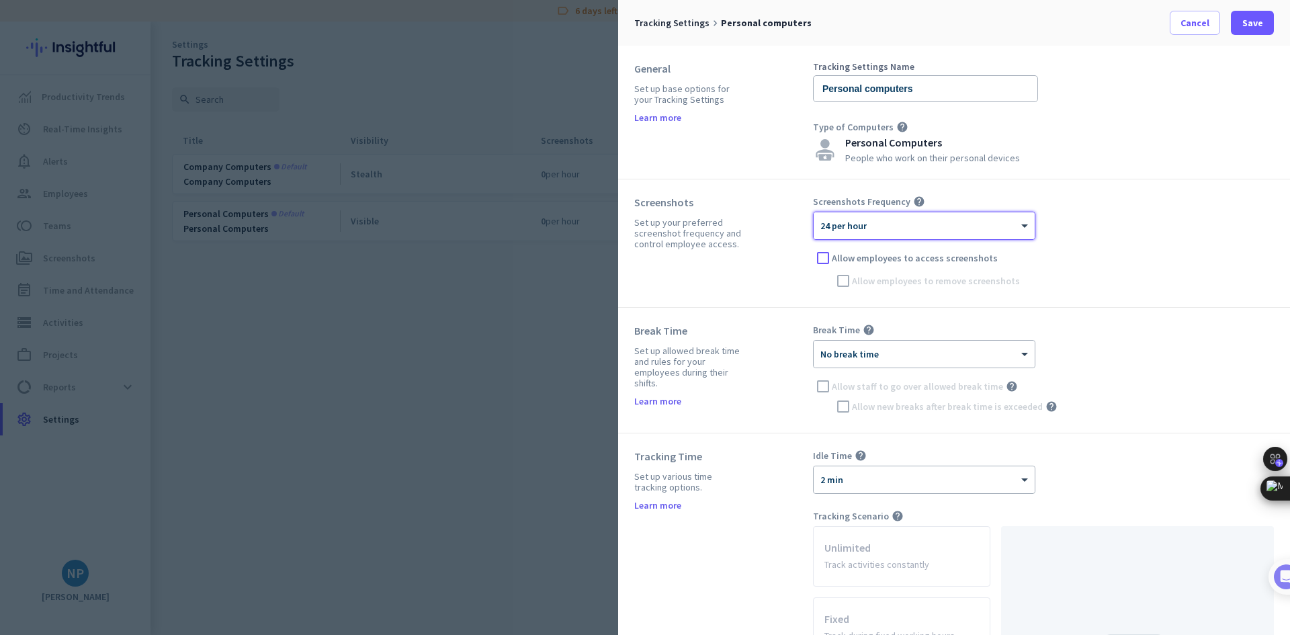
click at [1066, 238] on div "Screenshots Frequency help × 24 per hour Allow employees to access screenshots …" at bounding box center [1043, 243] width 461 height 95
click at [904, 343] on div "× No break time" at bounding box center [924, 354] width 221 height 27
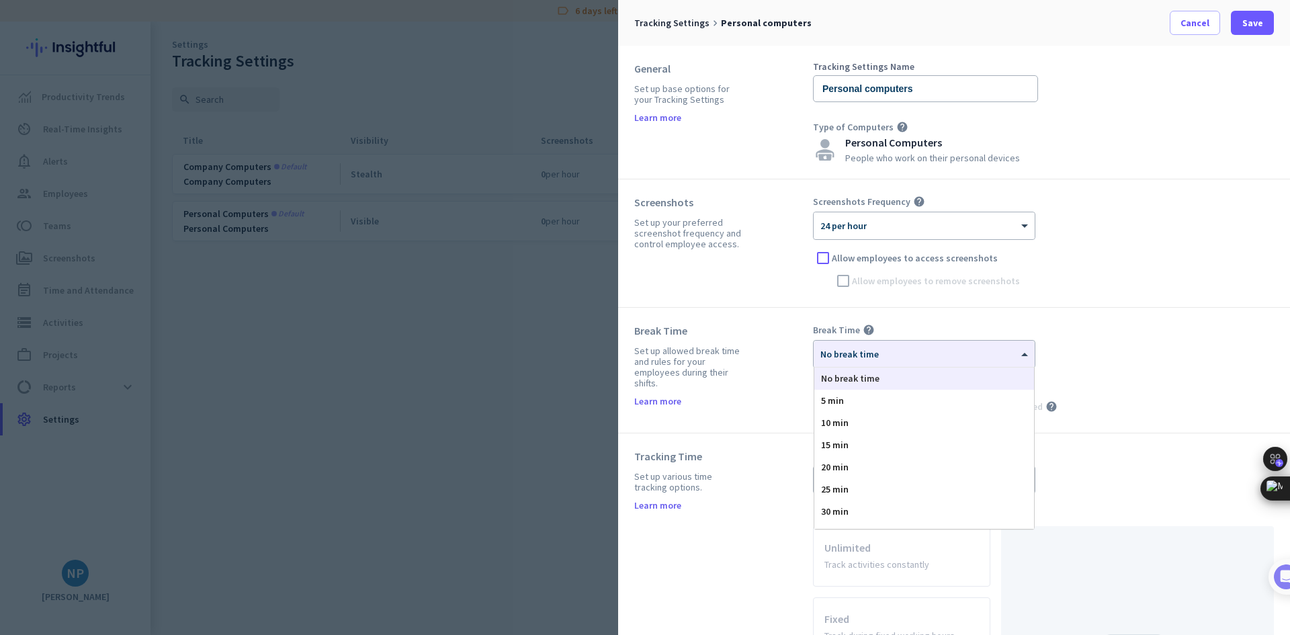
click at [765, 318] on div "Break Time Set up allowed break time and rules for your employees during their …" at bounding box center [954, 371] width 672 height 126
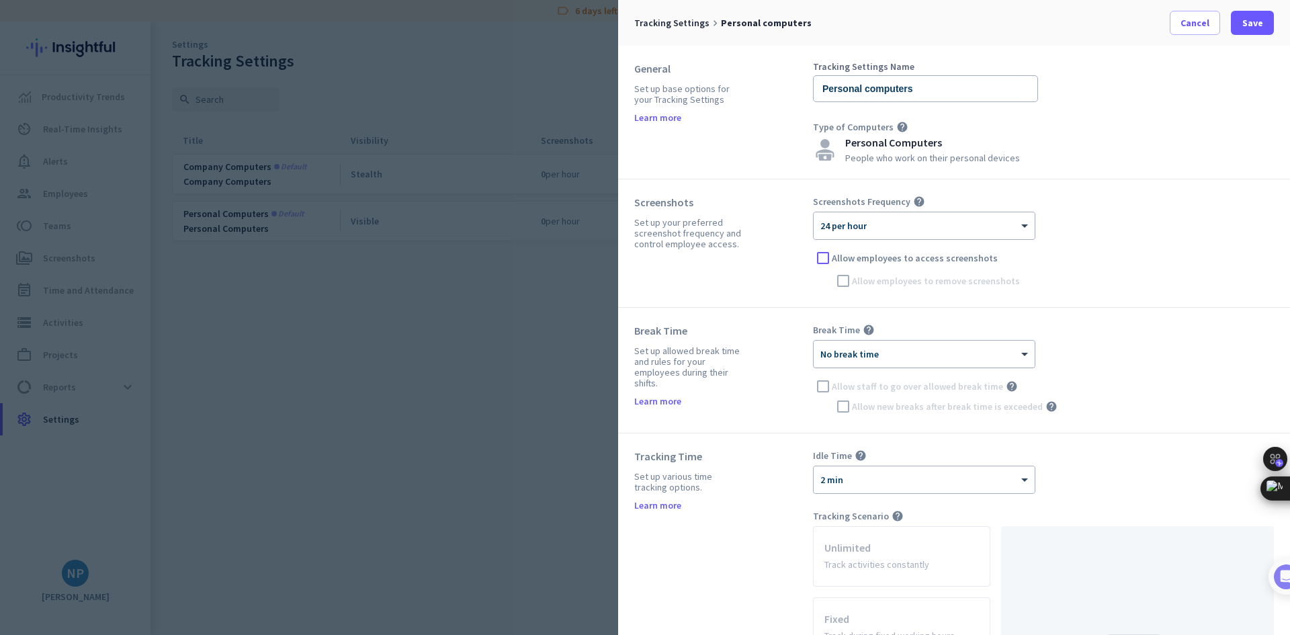
click at [840, 355] on div at bounding box center [924, 349] width 221 height 11
click at [923, 454] on div "60 min" at bounding box center [924, 444] width 220 height 22
click at [852, 385] on span "Allow staff to go over allowed break time" at bounding box center [917, 386] width 171 height 13
click at [0, 0] on input "Allow staff to go over allowed break time" at bounding box center [0, 0] width 0 height 0
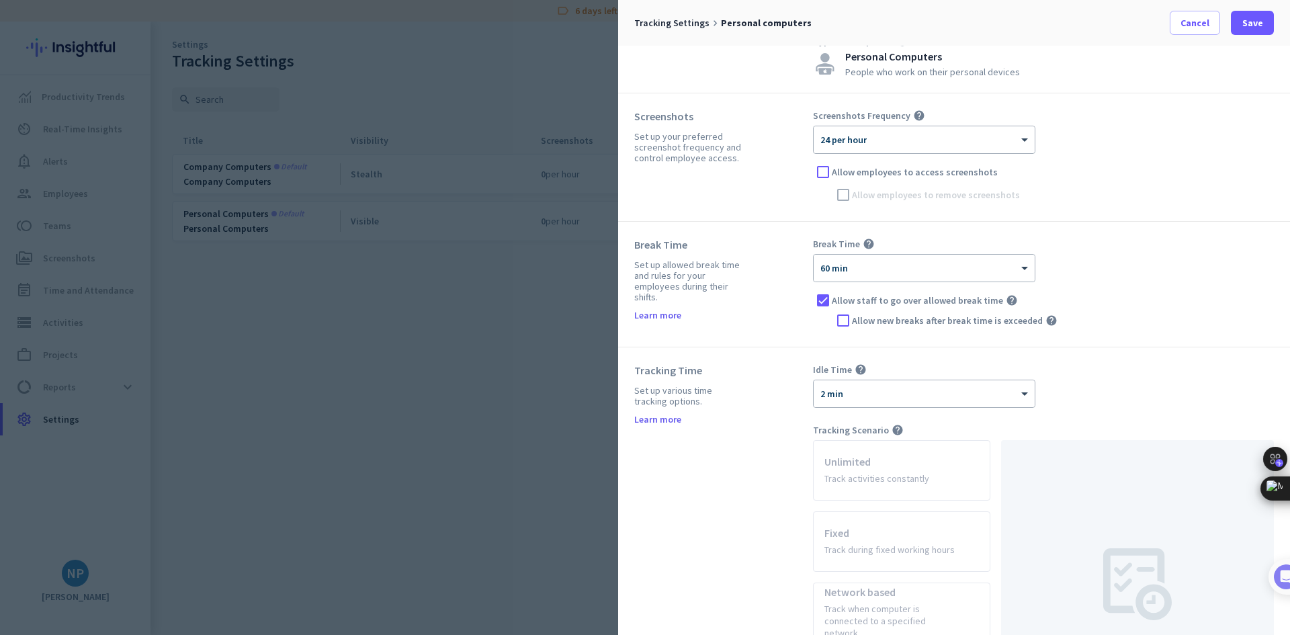
scroll to position [0, 0]
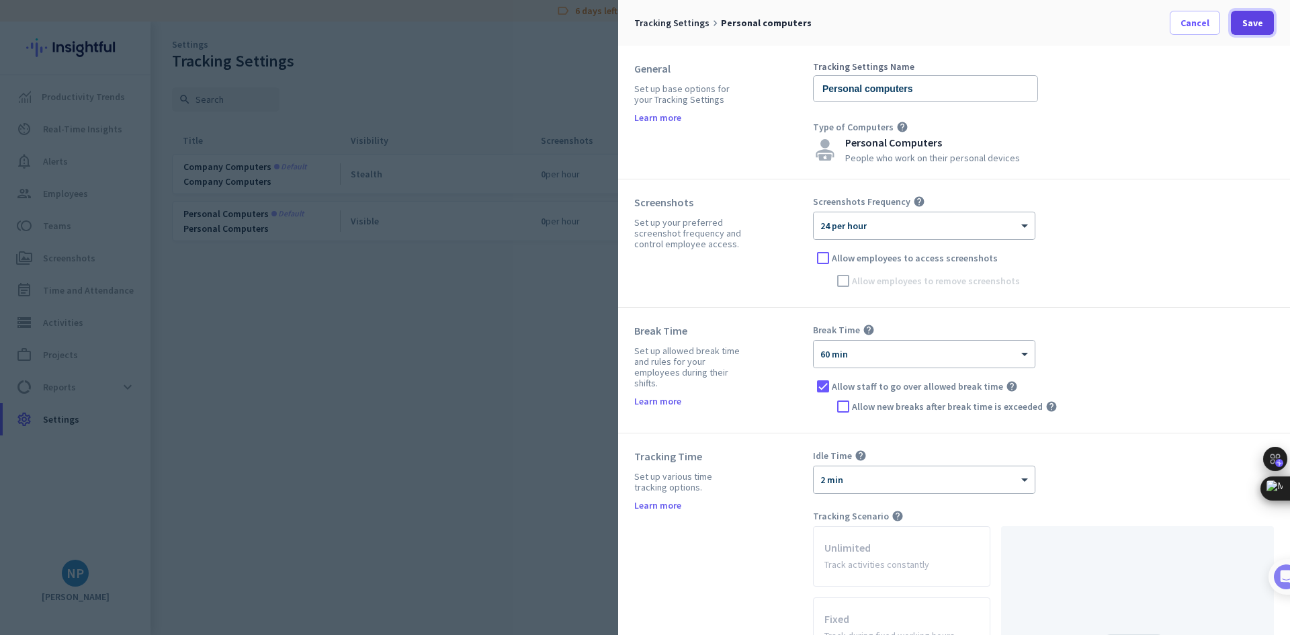
click at [1241, 16] on span at bounding box center [1252, 23] width 43 height 32
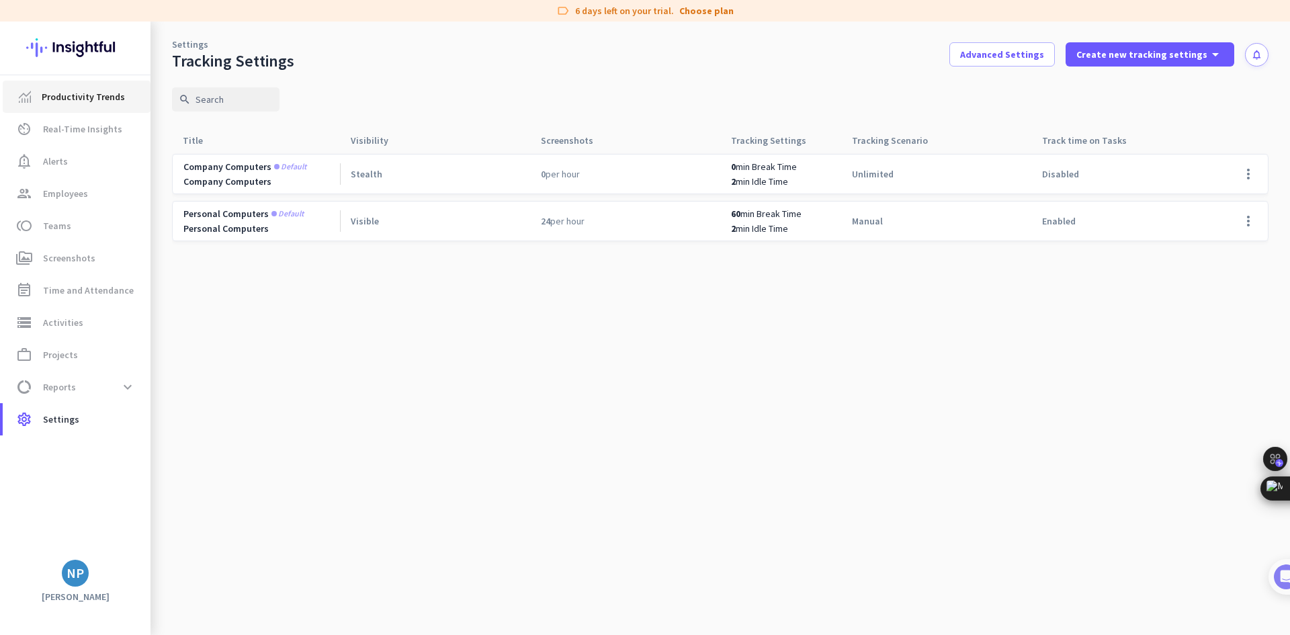
click at [91, 111] on link "Productivity Trends" at bounding box center [77, 97] width 148 height 32
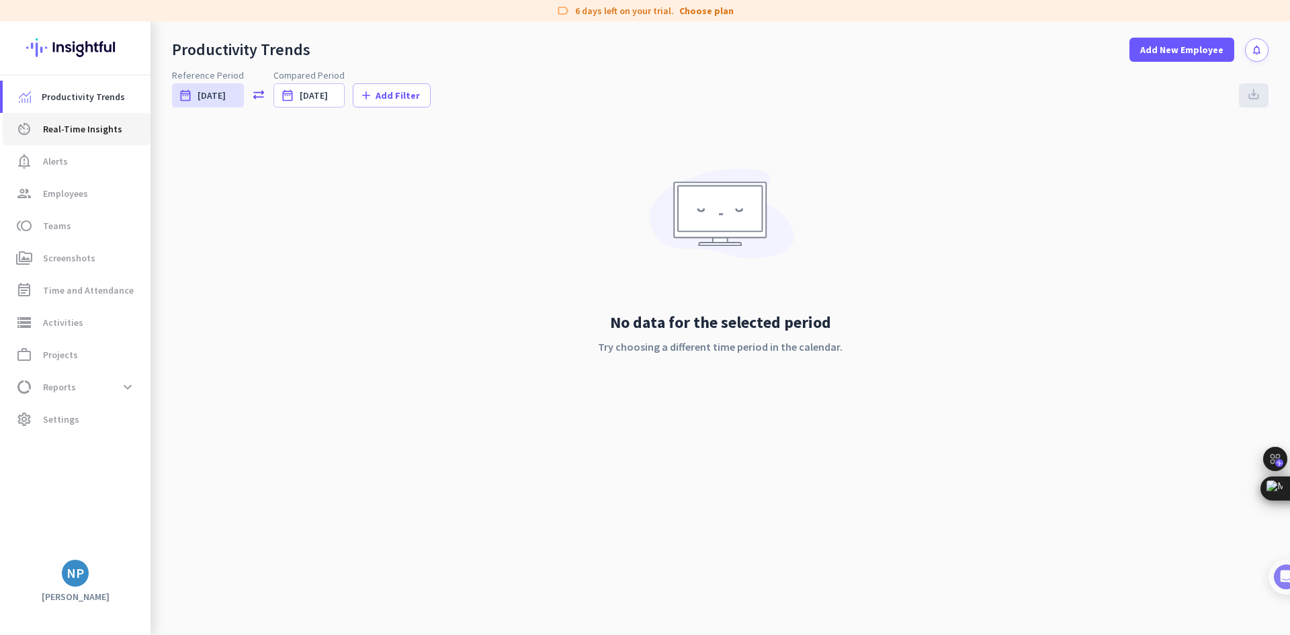
click at [56, 139] on link "av_timer Real-Time Insights" at bounding box center [77, 129] width 148 height 32
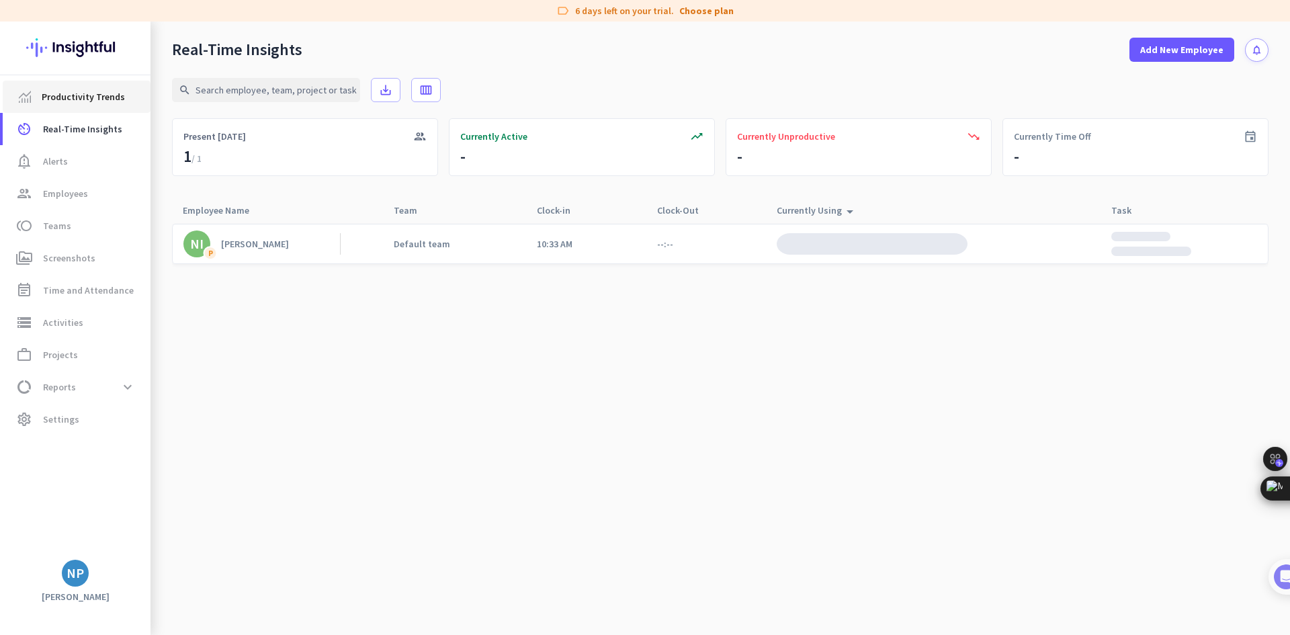
click at [89, 109] on link "Productivity Trends" at bounding box center [77, 97] width 148 height 32
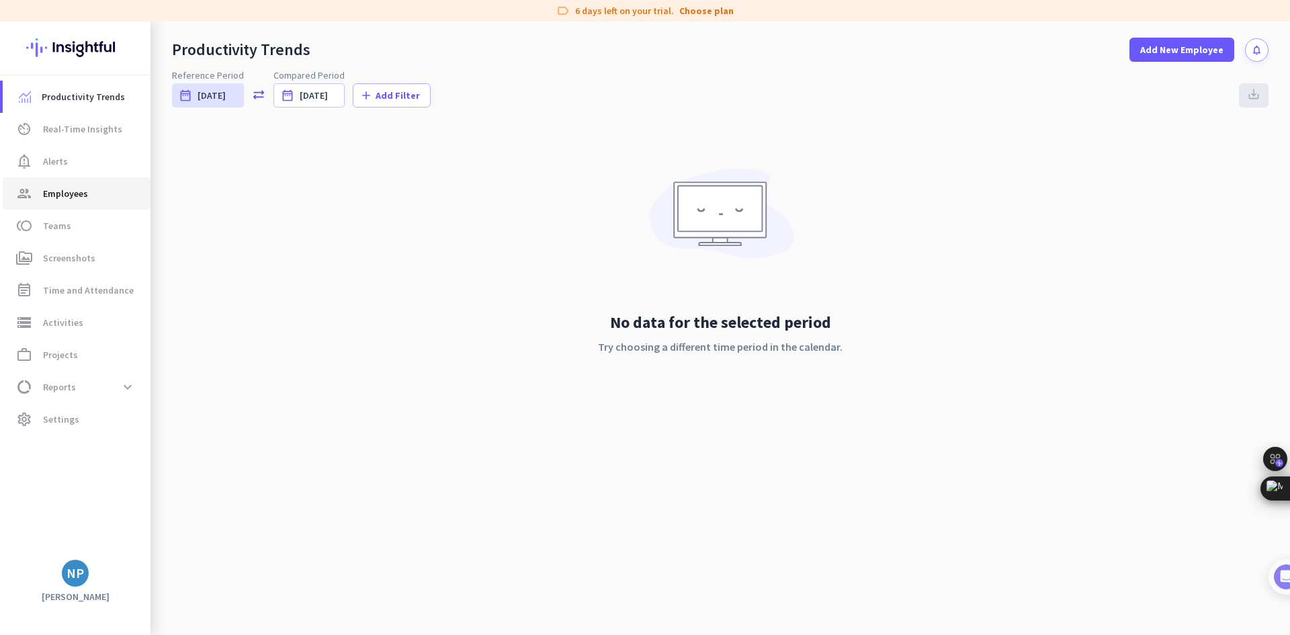
click at [78, 187] on span "Employees" at bounding box center [65, 193] width 45 height 16
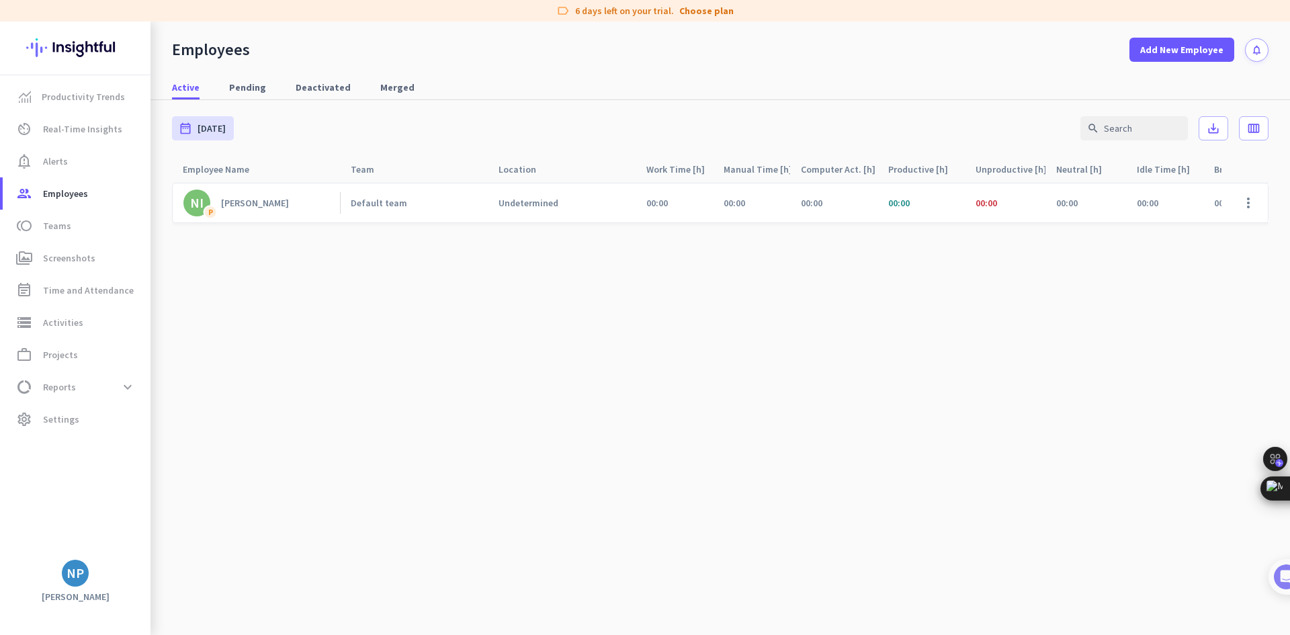
click at [234, 73] on nav "Active Pending Deactivated Merged" at bounding box center [721, 81] width 1140 height 38
click at [245, 83] on span "Pending" at bounding box center [247, 87] width 37 height 13
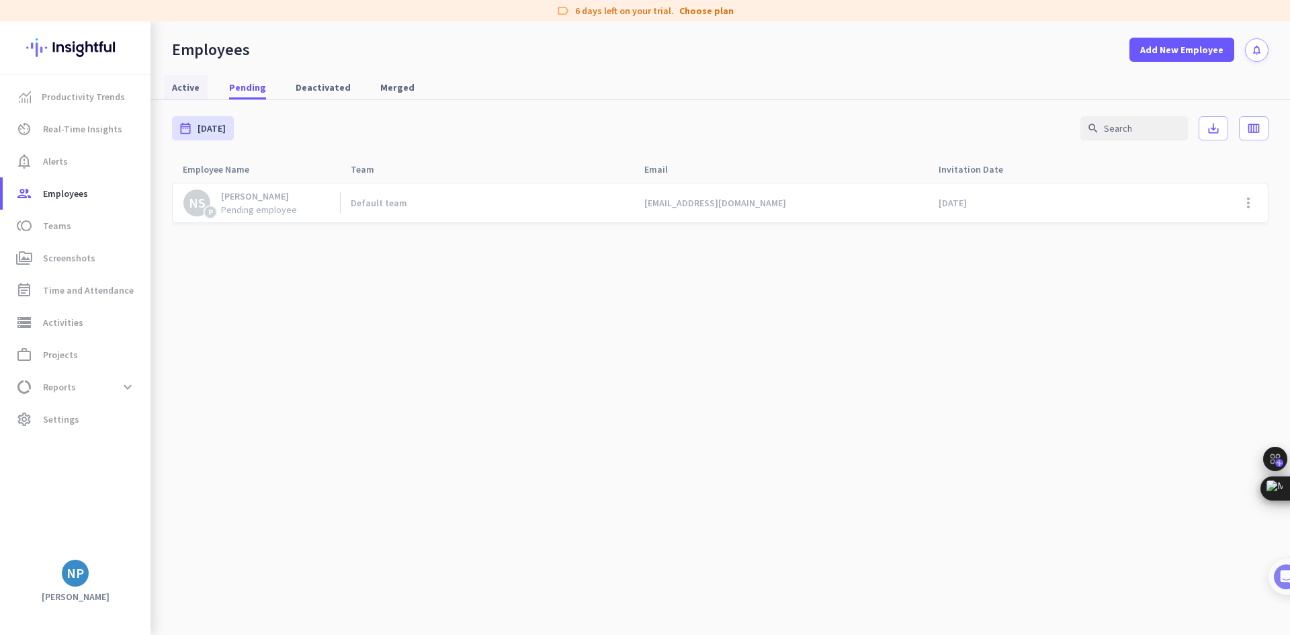
click at [201, 85] on link "Active" at bounding box center [186, 87] width 44 height 24
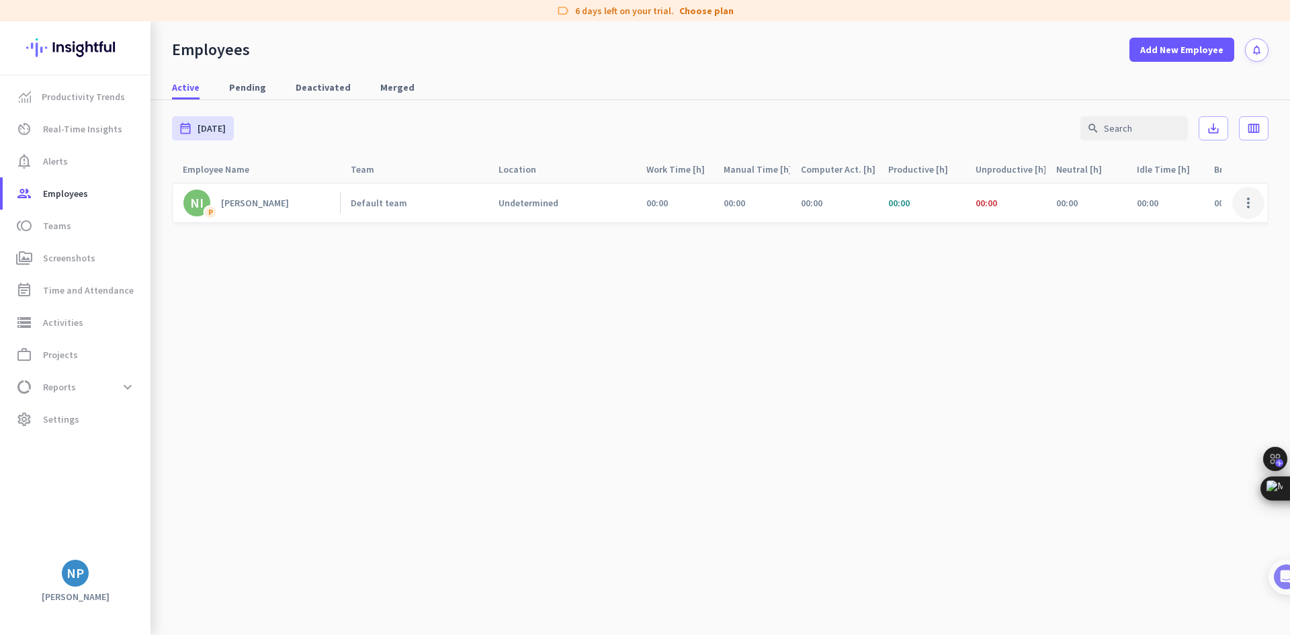
click at [1257, 209] on span at bounding box center [1248, 203] width 32 height 32
click at [980, 247] on div at bounding box center [645, 317] width 1290 height 635
click at [620, 200] on div "Undetermined" at bounding box center [567, 203] width 137 height 12
click at [622, 200] on div "Undetermined" at bounding box center [567, 203] width 137 height 12
click at [1251, 198] on span at bounding box center [1248, 203] width 32 height 32
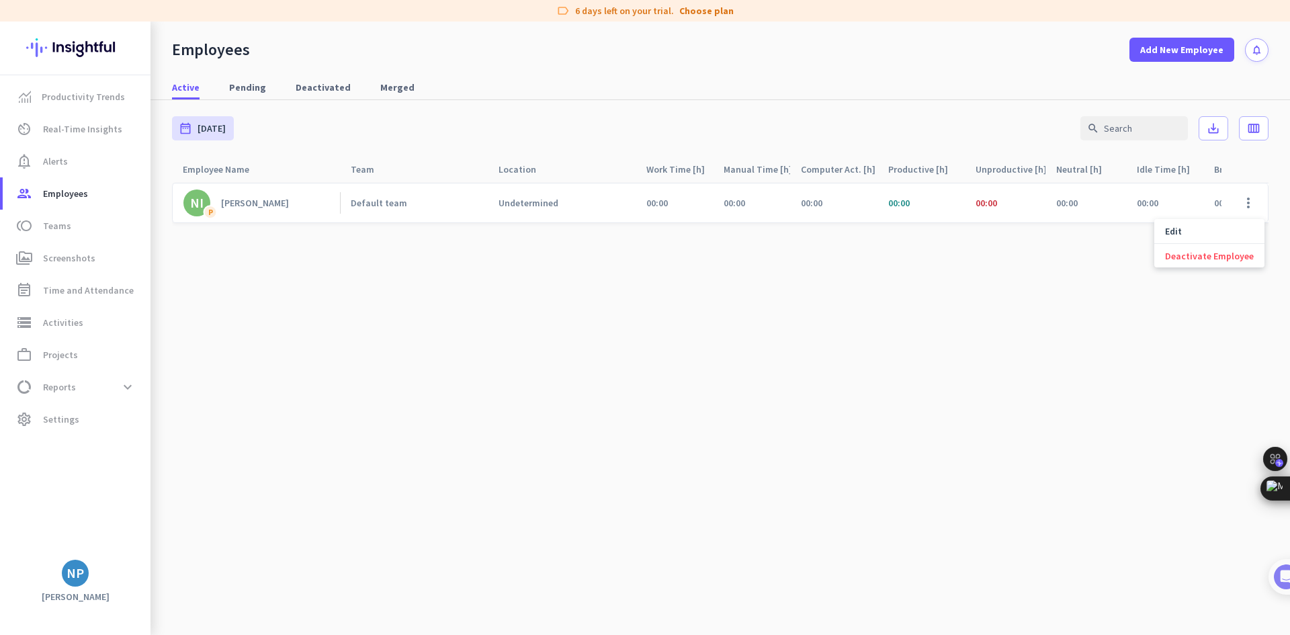
click at [558, 270] on div at bounding box center [645, 317] width 1290 height 635
click at [116, 254] on span "perm_media Screenshots" at bounding box center [76, 258] width 126 height 16
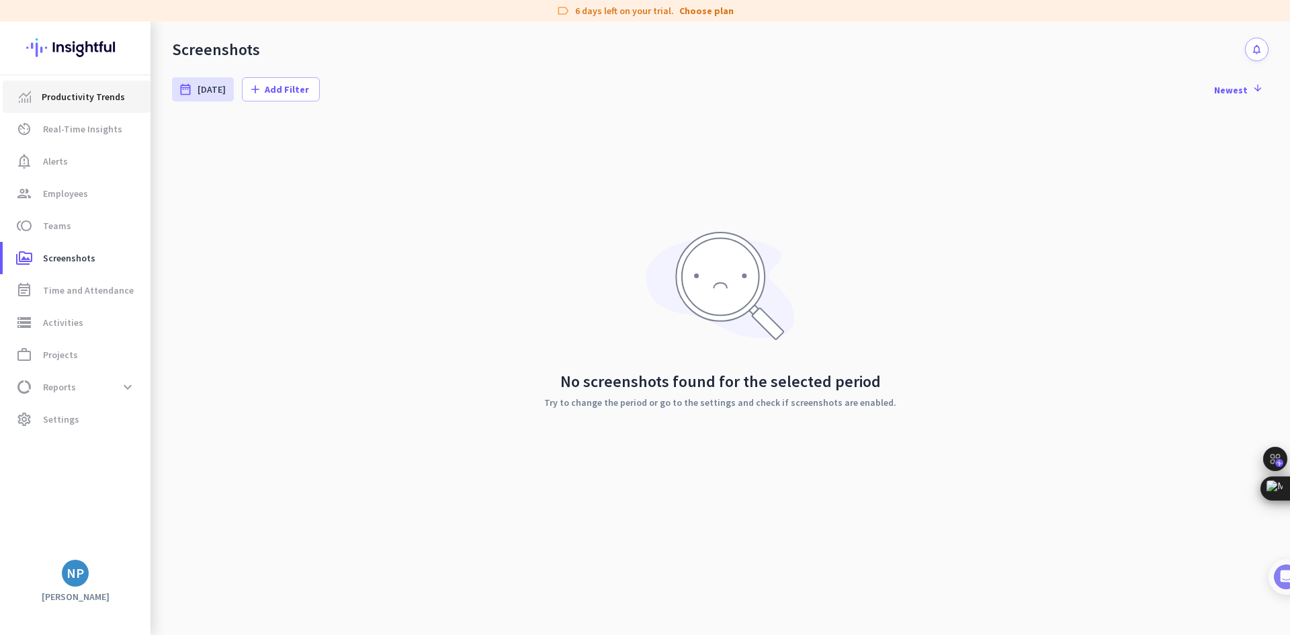
click at [111, 97] on span "Productivity Trends" at bounding box center [83, 97] width 83 height 16
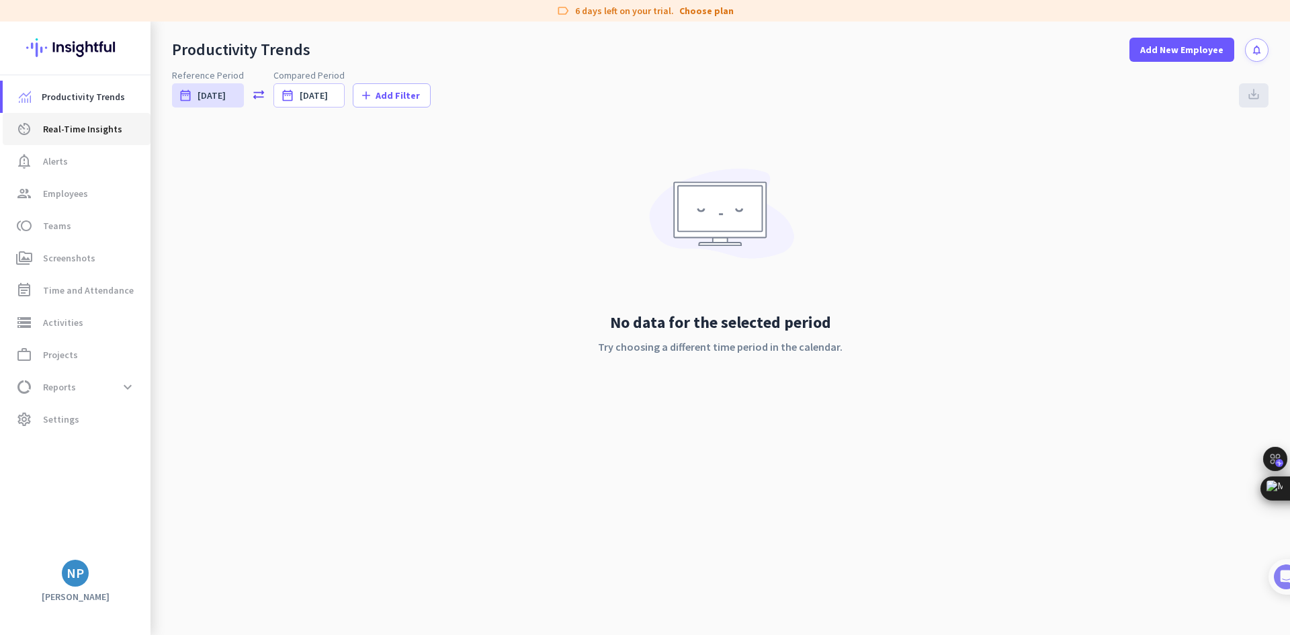
click at [114, 130] on span "Real-Time Insights" at bounding box center [82, 129] width 79 height 16
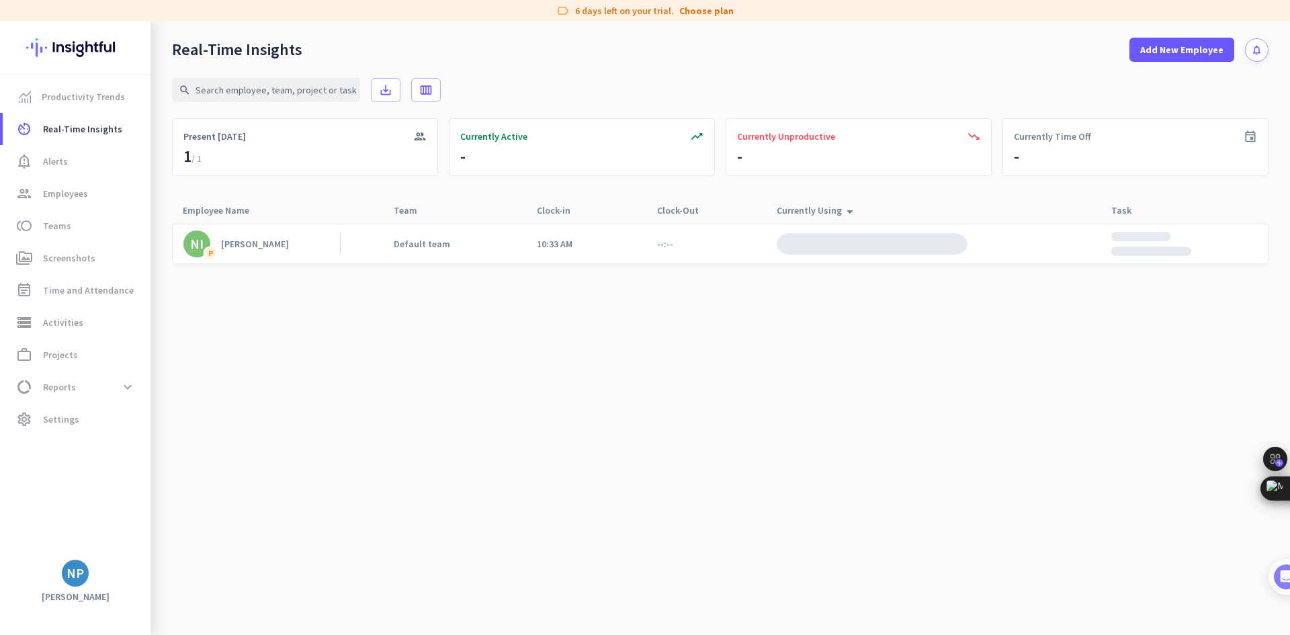
click at [882, 349] on cdk-virtual-scroll-viewport "NI P [PERSON_NAME] Default team 10:33 AM --:--" at bounding box center [720, 429] width 1097 height 412
click at [894, 242] on img at bounding box center [872, 244] width 191 height 22
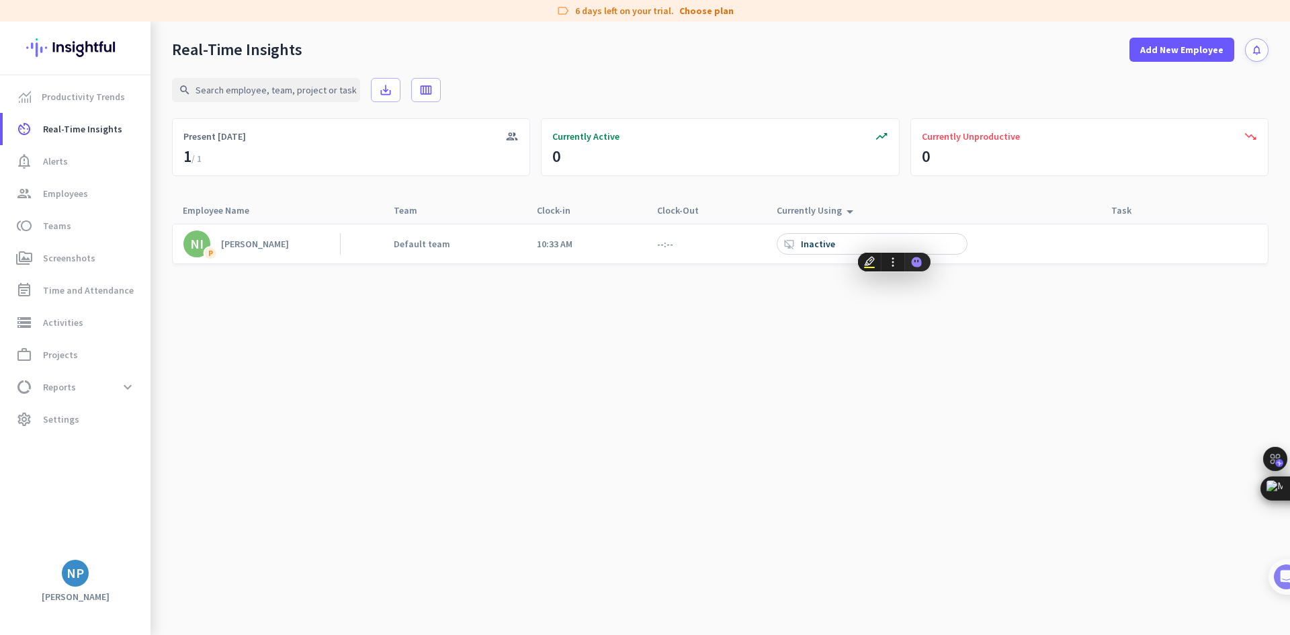
click at [779, 320] on cdk-virtual-scroll-viewport "NI P [PERSON_NAME] Default team 10:33 AM --:-- desktop_access_disabled Inactive" at bounding box center [720, 429] width 1097 height 412
click at [821, 239] on div "Inactive" at bounding box center [819, 244] width 37 height 12
click at [824, 213] on div "Currently Using arrow_drop_up" at bounding box center [817, 210] width 81 height 19
click at [836, 239] on div "Inactive" at bounding box center [819, 244] width 37 height 12
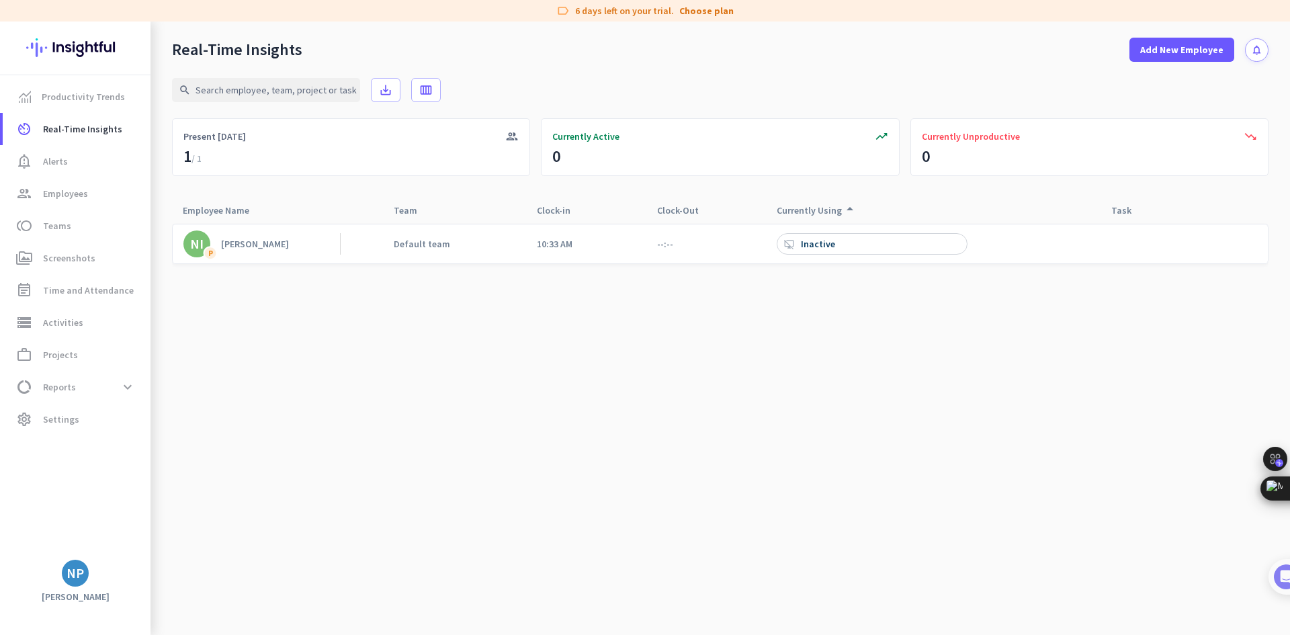
click at [835, 242] on div "Inactive" at bounding box center [819, 244] width 37 height 12
click at [1050, 306] on cdk-virtual-scroll-viewport "NI P [PERSON_NAME] Default team 10:33 AM --:-- desktop_access_disabled Inactive" at bounding box center [720, 429] width 1097 height 412
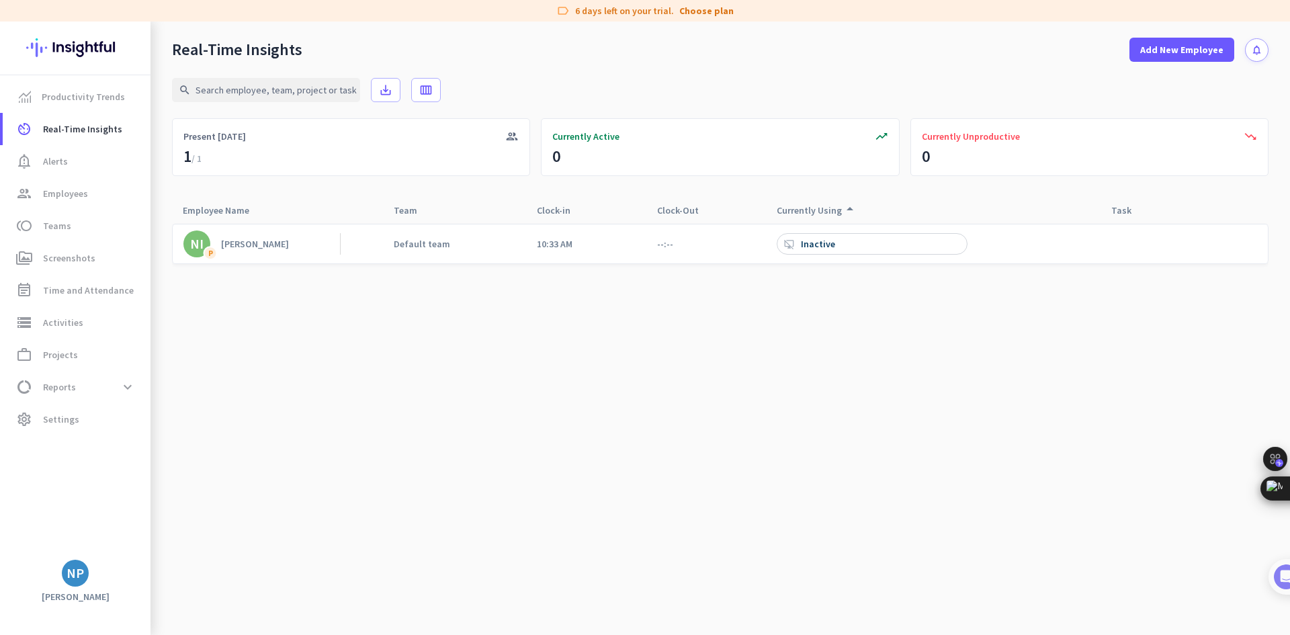
click at [658, 234] on div "--:--" at bounding box center [684, 243] width 77 height 39
drag, startPoint x: 534, startPoint y: 238, endPoint x: 626, endPoint y: 250, distance: 93.5
click at [626, 250] on div "NI P [PERSON_NAME] Default team 10:33 AM --:-- Workpuls Unlabeled photo_camera" at bounding box center [720, 244] width 1097 height 40
click at [896, 333] on cdk-virtual-scroll-viewport "NI P [PERSON_NAME] Default team 10:33 AM --:-- Workpuls Unlabeled photo_camera" at bounding box center [720, 429] width 1097 height 412
click at [106, 246] on link "perm_media Screenshots" at bounding box center [77, 258] width 148 height 32
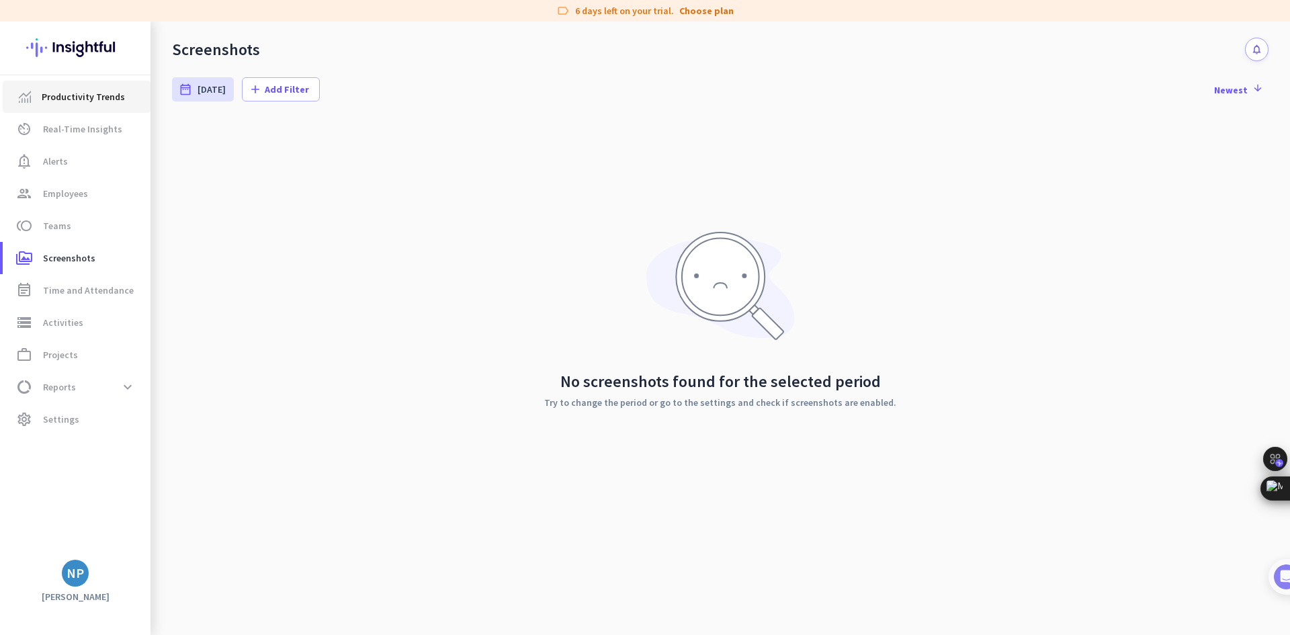
click at [98, 99] on span "Productivity Trends" at bounding box center [83, 97] width 83 height 16
